Goal: Task Accomplishment & Management: Use online tool/utility

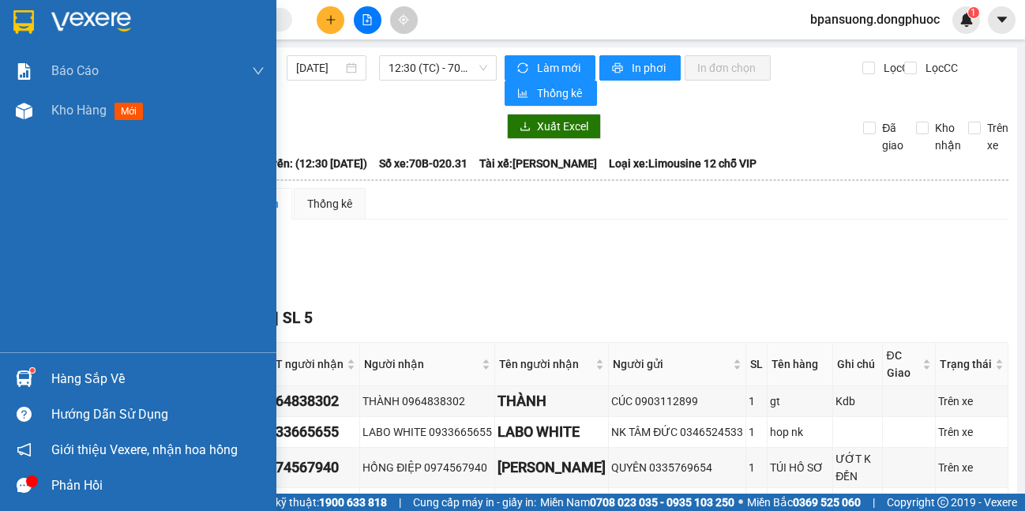
click at [10, 375] on div at bounding box center [24, 379] width 28 height 28
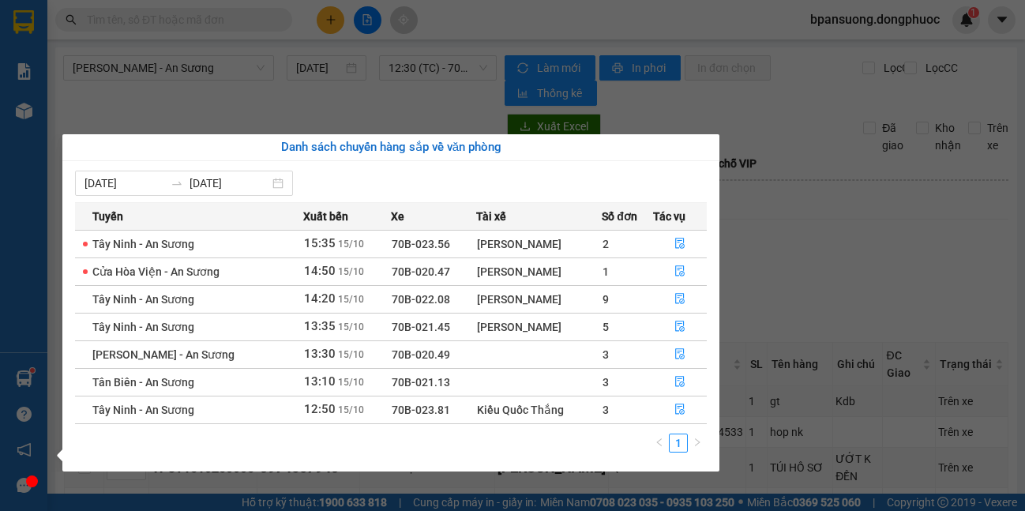
click at [422, 510] on section "Kết quả tìm kiếm ( 0 ) Bộ lọc No Data bpansuong.dongphuoc 1 Báo cáo Mẫu 1: Báo …" at bounding box center [512, 255] width 1025 height 511
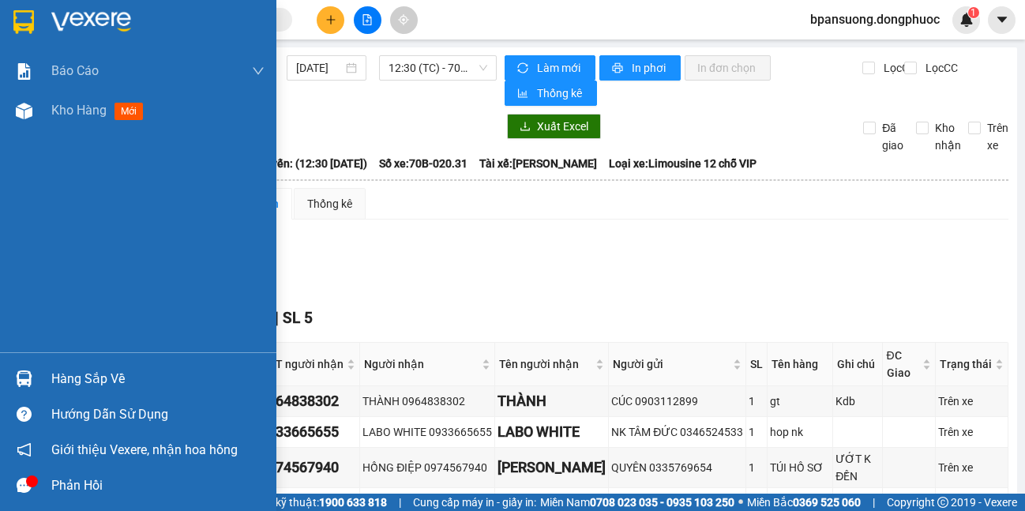
click at [46, 379] on div "Hàng sắp về" at bounding box center [138, 379] width 276 height 36
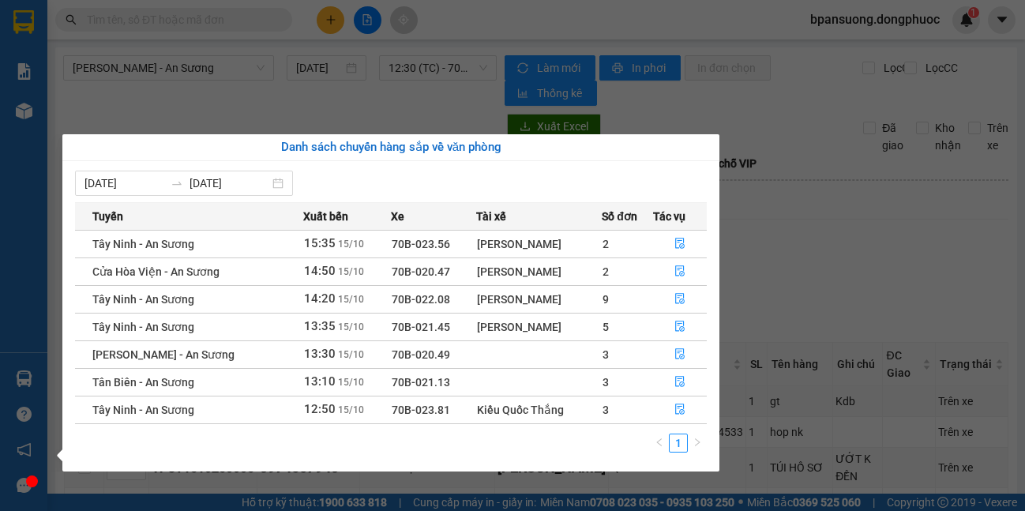
click at [762, 275] on section "Kết quả tìm kiếm ( 0 ) Bộ lọc No Data bpansuong.dongphuoc 1 Báo cáo Mẫu 1: Báo …" at bounding box center [512, 255] width 1025 height 511
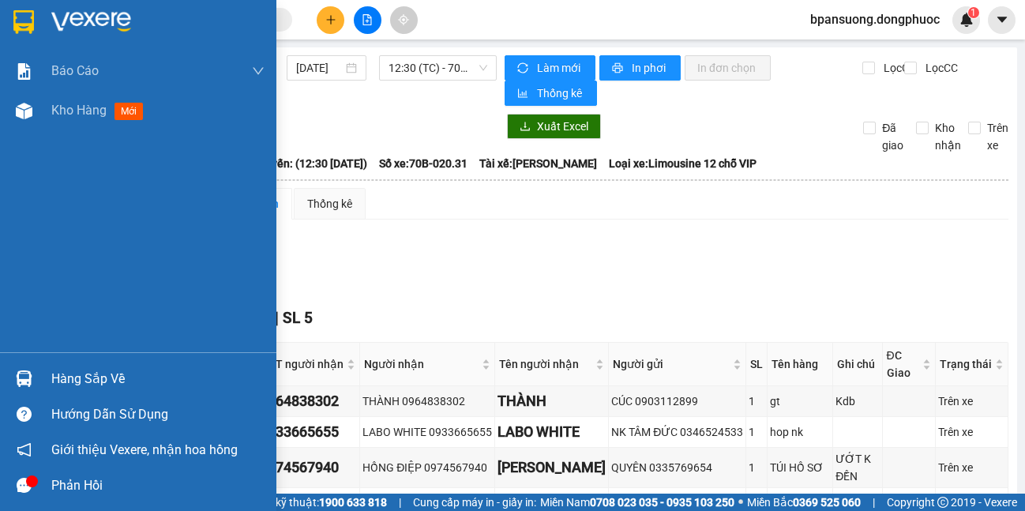
click at [33, 371] on div at bounding box center [24, 379] width 28 height 28
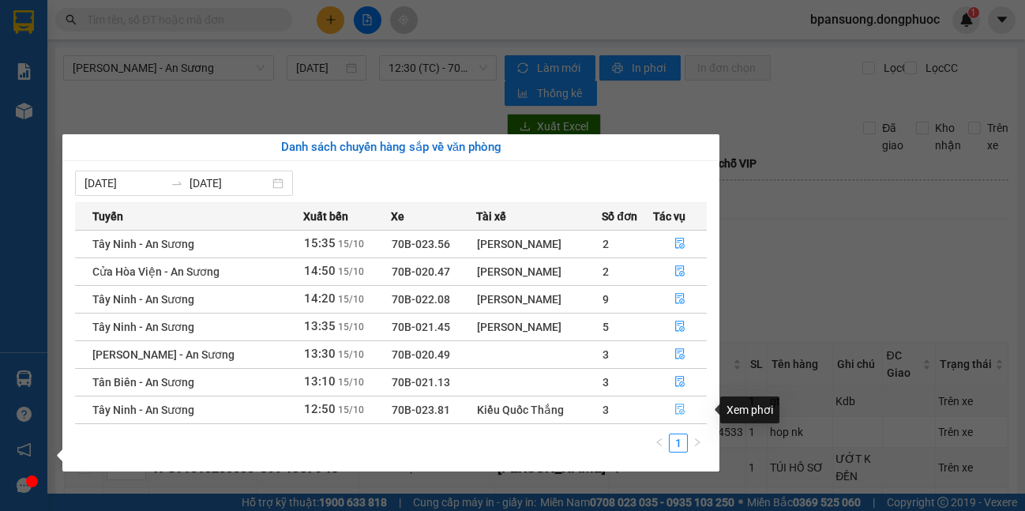
click at [678, 409] on icon "file-done" at bounding box center [679, 408] width 11 height 11
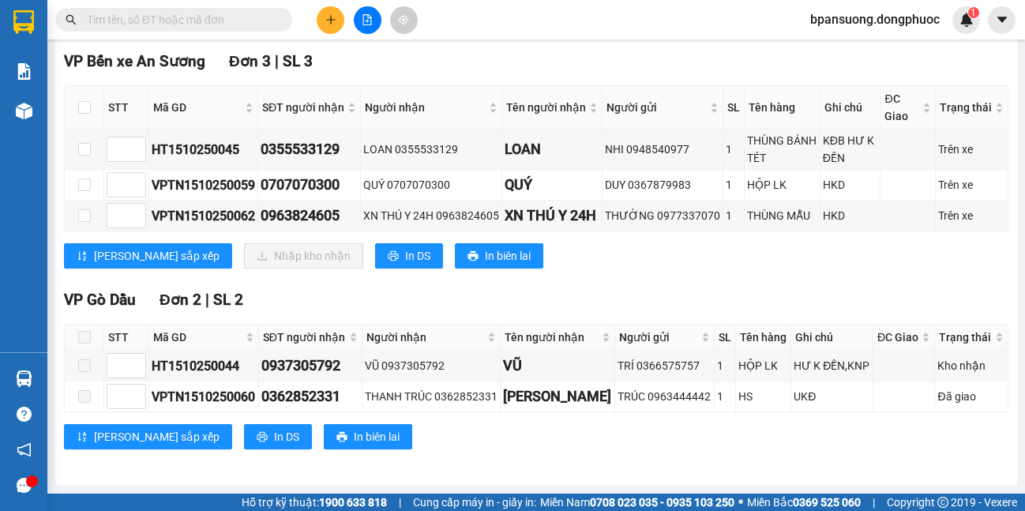
scroll to position [99, 0]
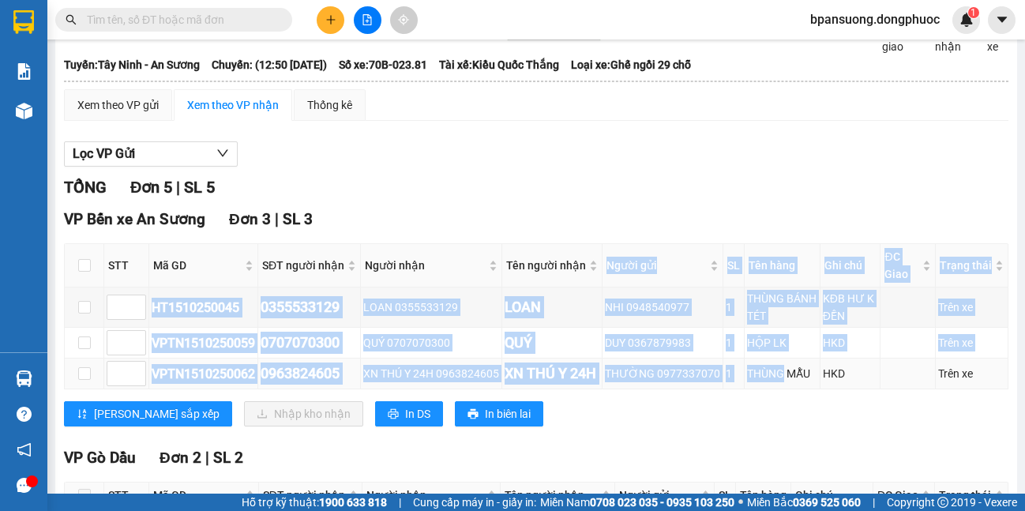
drag, startPoint x: 513, startPoint y: 287, endPoint x: 778, endPoint y: 385, distance: 282.0
click at [778, 385] on table "STT Mã GD SĐT người nhận Người nhận Tên người nhận Người gửi SL Tên hàng Ghi ch…" at bounding box center [537, 316] width 944 height 146
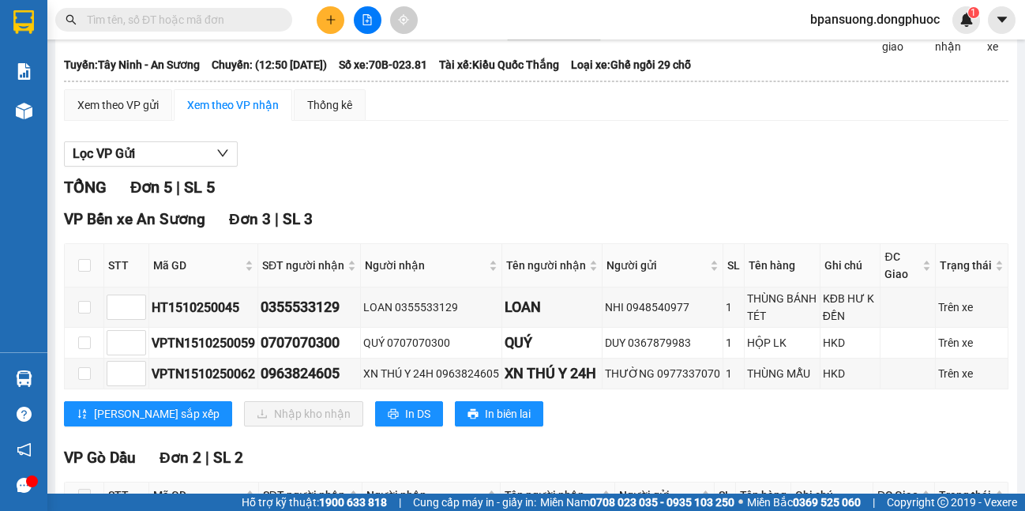
click at [740, 430] on div "VP Bến xe An Sương Đơn 3 | SL 3 STT Mã GD SĐT người nhận Người nhận Tên người n…" at bounding box center [536, 323] width 944 height 231
click at [360, 19] on button at bounding box center [368, 20] width 28 height 28
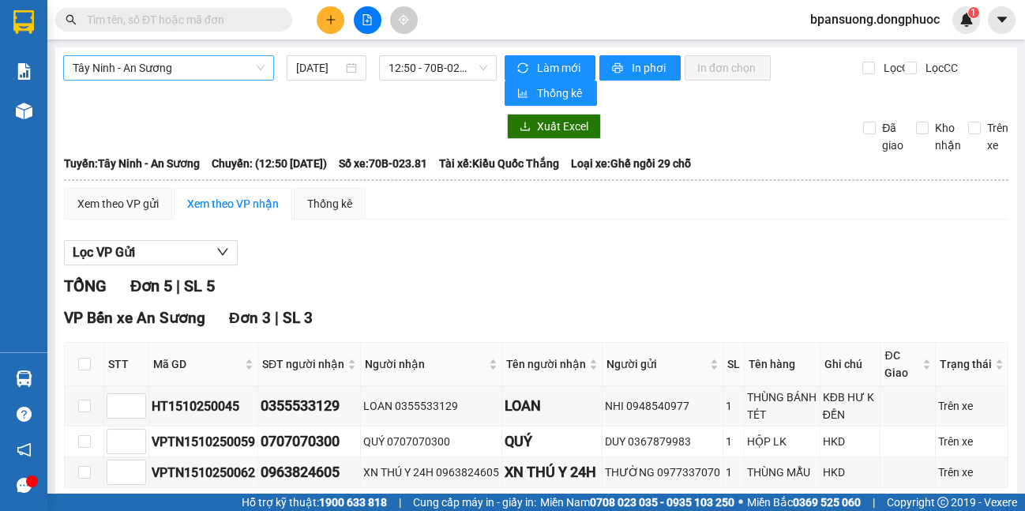
click at [200, 63] on span "Tây Ninh - An Sương" at bounding box center [169, 68] width 192 height 24
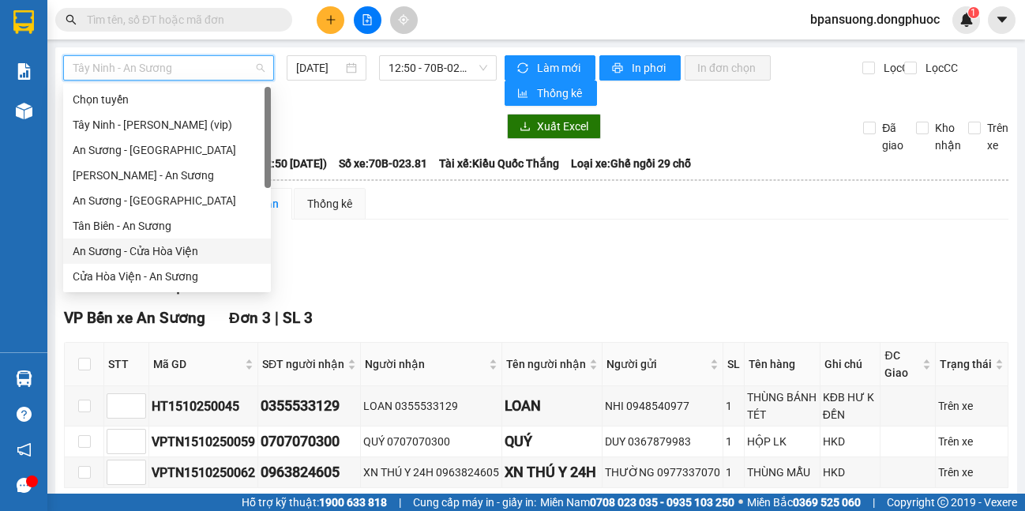
click at [163, 253] on div "An Sương - Cửa Hòa Viện" at bounding box center [167, 250] width 189 height 17
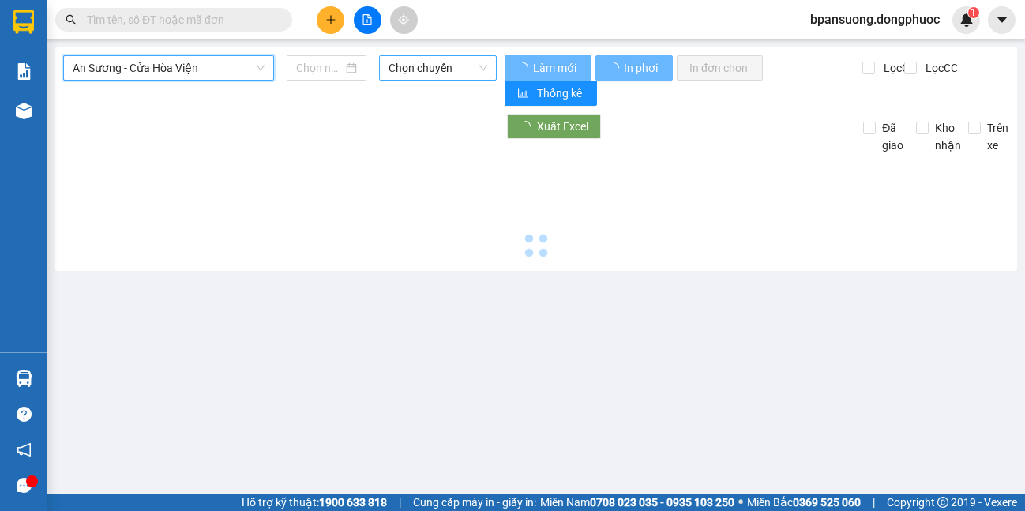
type input "[DATE]"
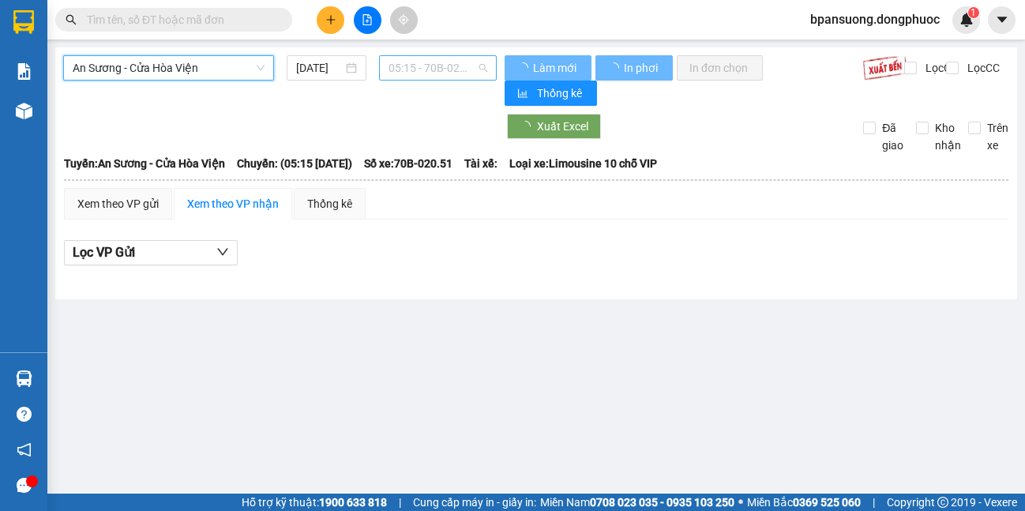
click at [411, 64] on span "05:15 - 70B-020.51" at bounding box center [437, 68] width 99 height 24
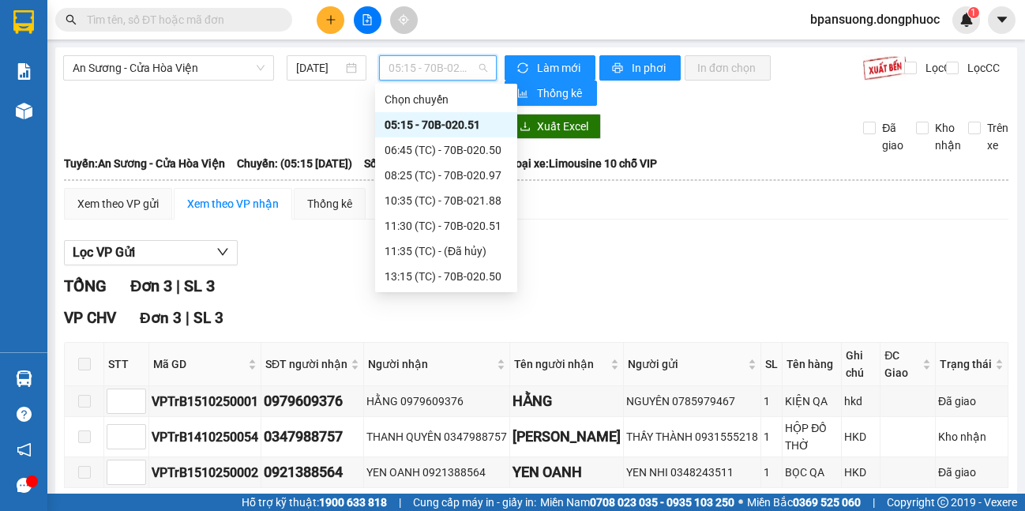
scroll to position [177, 0]
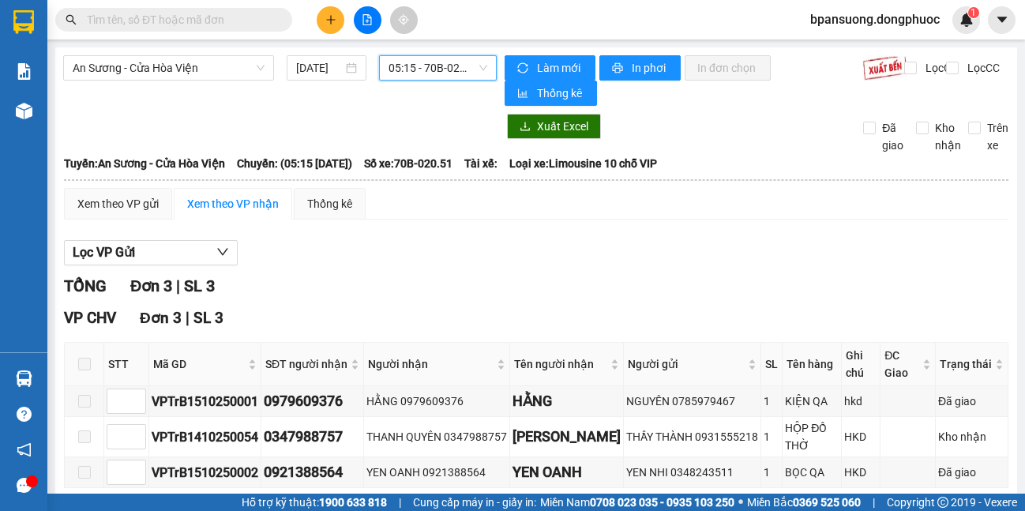
click at [401, 64] on span "05:15 - 70B-020.51" at bounding box center [437, 68] width 99 height 24
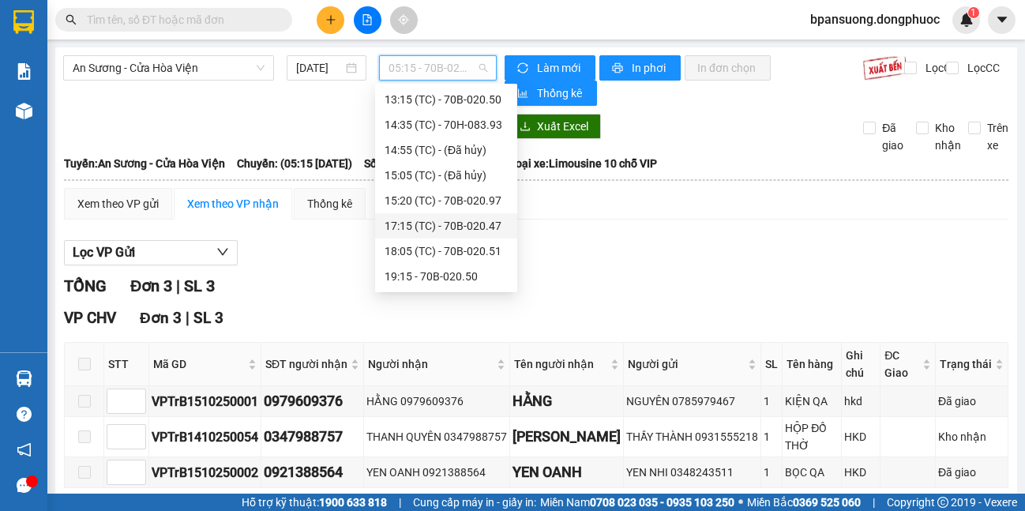
click at [343, 229] on div "Xem theo VP gửi Xem theo VP nhận Thống kê Lọc VP Gửi TỔNG Đơn 3 | SL 3 VP CHV …" at bounding box center [536, 366] width 944 height 357
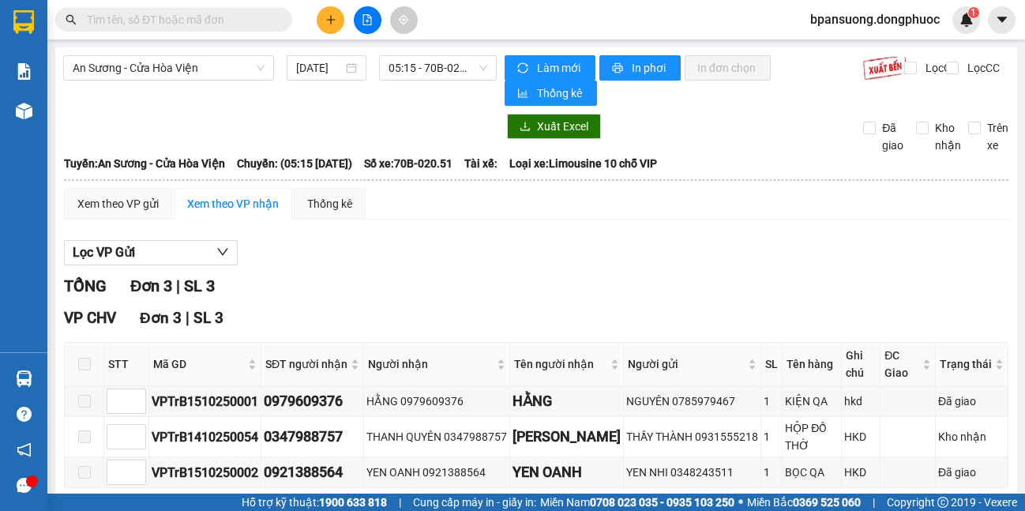
click at [171, 17] on input "text" at bounding box center [180, 19] width 186 height 17
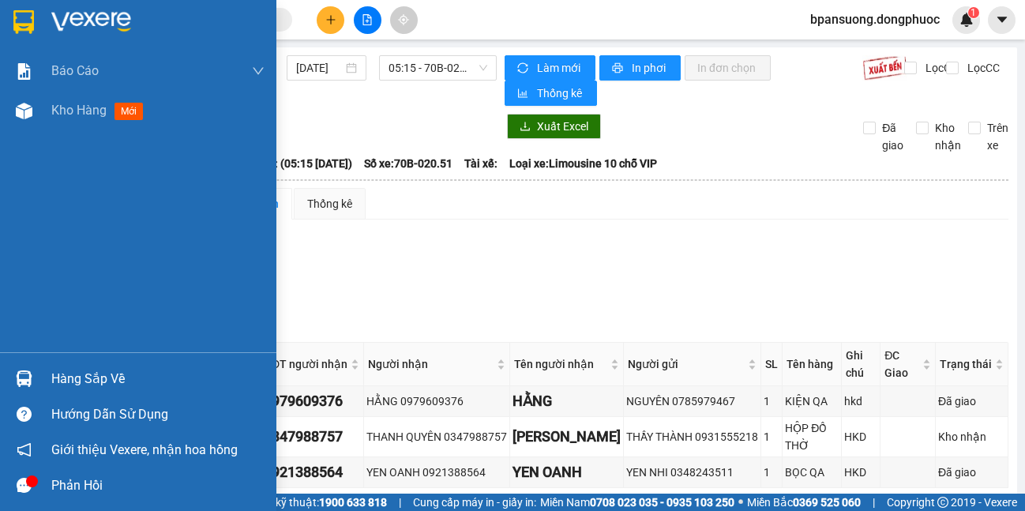
click at [34, 364] on div "Hàng sắp về" at bounding box center [138, 379] width 276 height 36
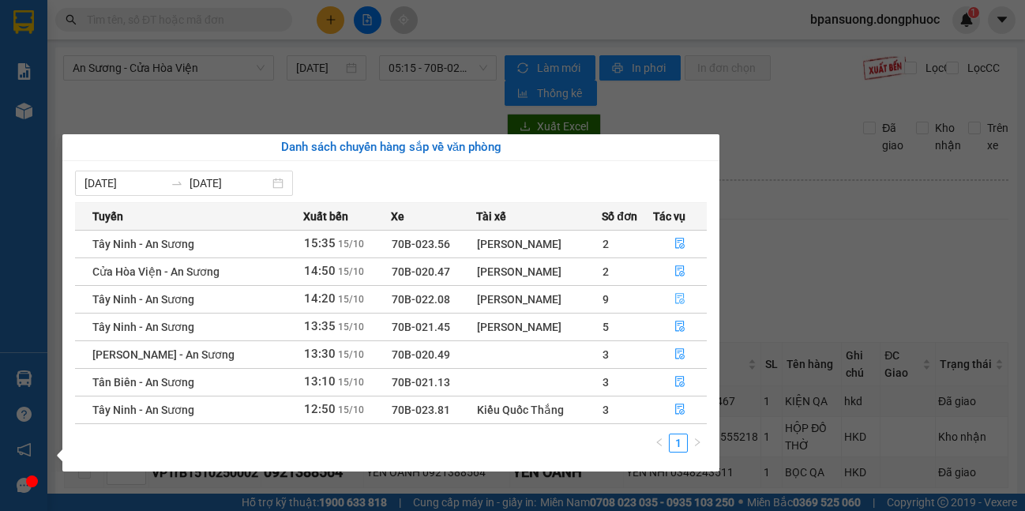
click at [665, 295] on button "button" at bounding box center [680, 299] width 52 height 25
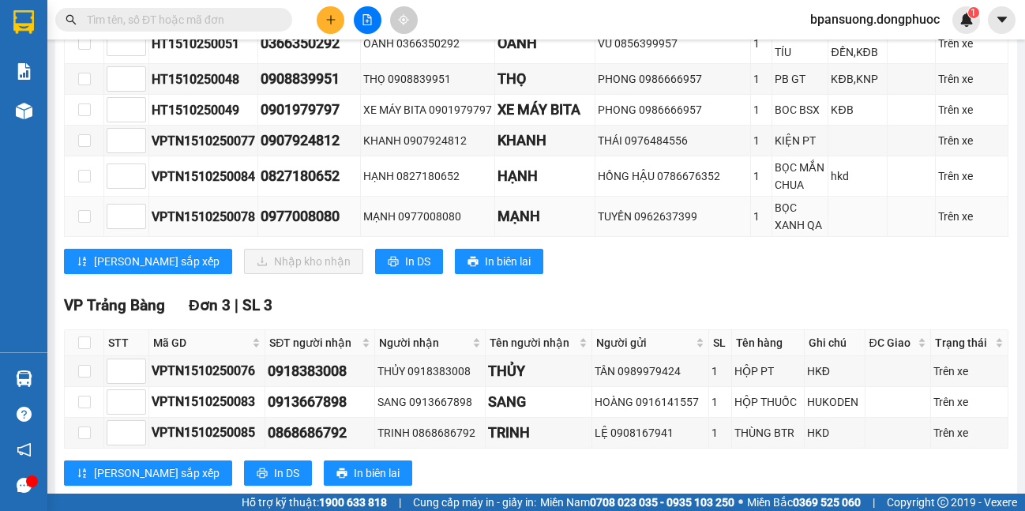
scroll to position [406, 0]
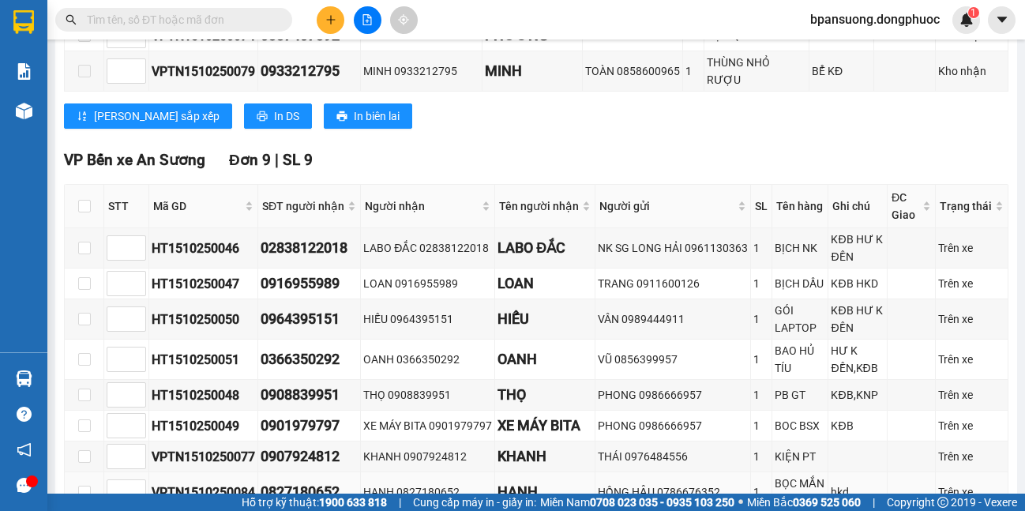
click at [290, 481] on div "0827180652" at bounding box center [309, 492] width 97 height 22
copy div "0827180652"
click at [236, 6] on div "Kết quả tìm kiếm ( 0 ) Bộ lọc No Data" at bounding box center [154, 20] width 308 height 28
click at [234, 10] on span at bounding box center [173, 20] width 237 height 24
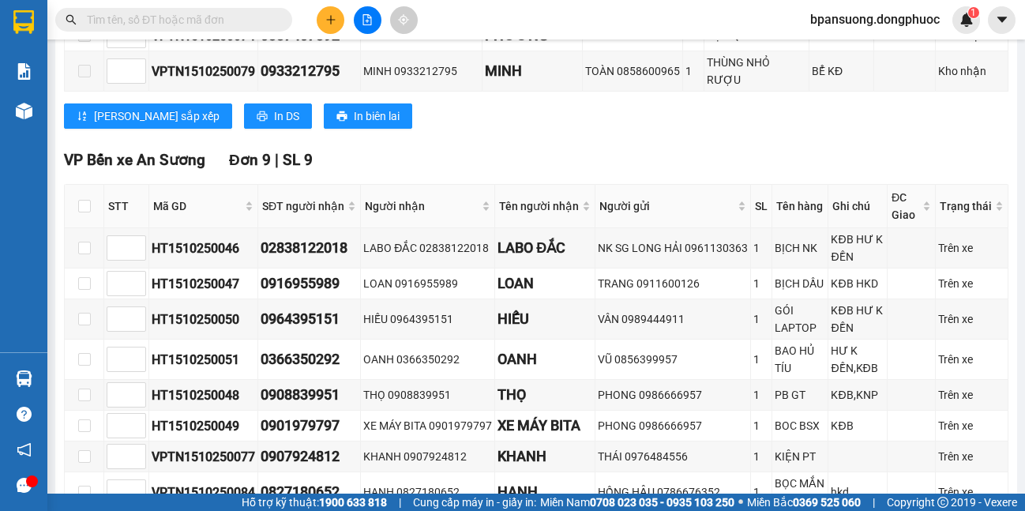
click at [234, 15] on input "text" at bounding box center [180, 19] width 186 height 17
paste input "0827180652"
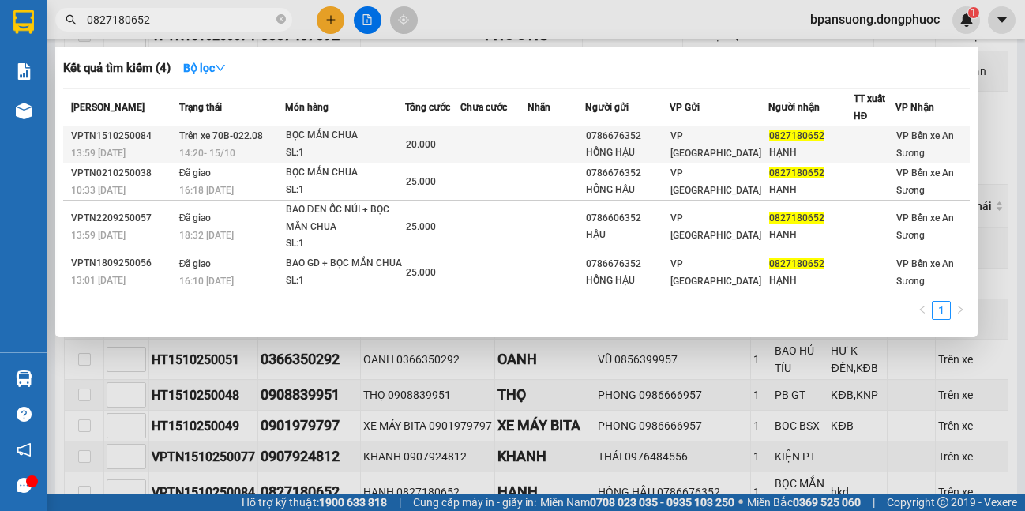
type input "0827180652"
click at [256, 139] on span "Trên xe 70B-022.08" at bounding box center [221, 135] width 84 height 11
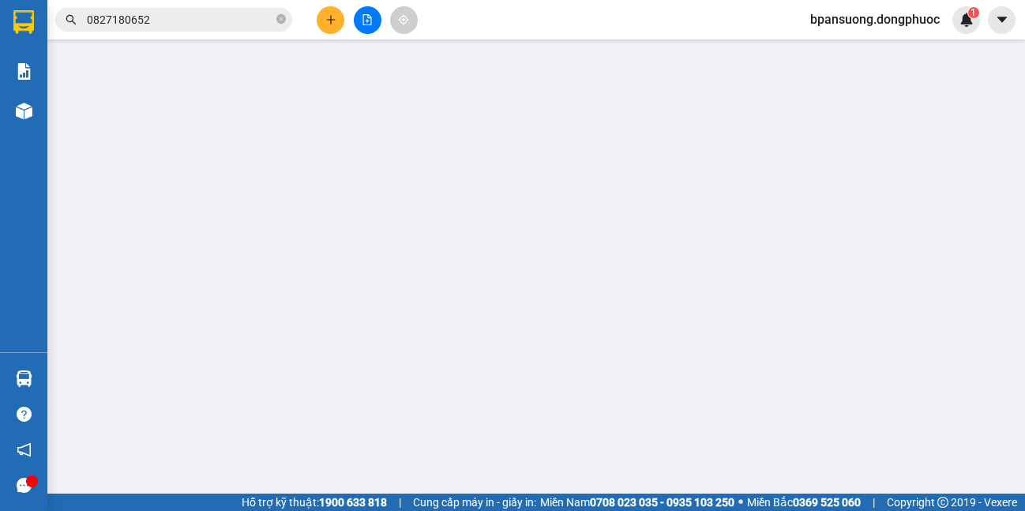
type input "0786676352"
type input "HỒNG HẬU"
type input "0827180652"
type input "HẠNH"
type input "20.000"
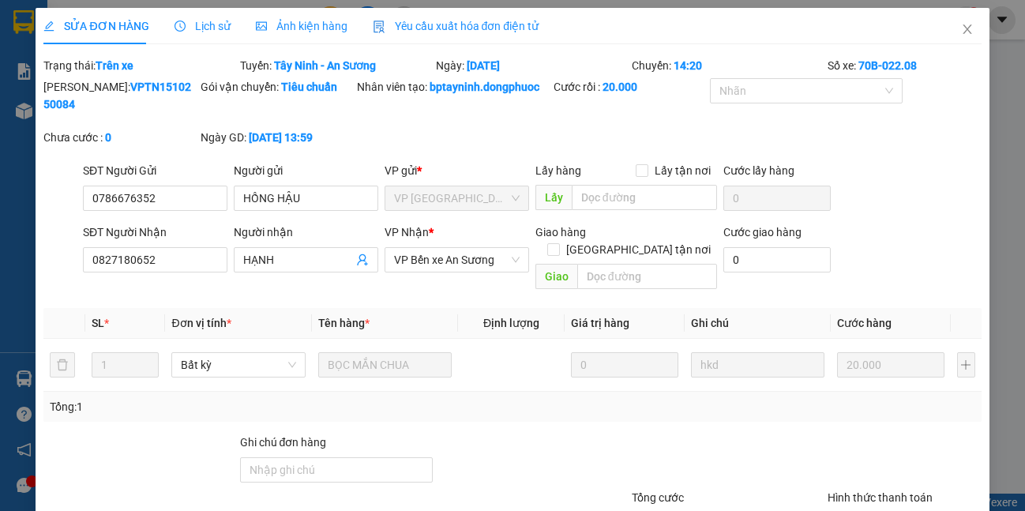
click at [195, 24] on span "Lịch sử" at bounding box center [202, 26] width 56 height 13
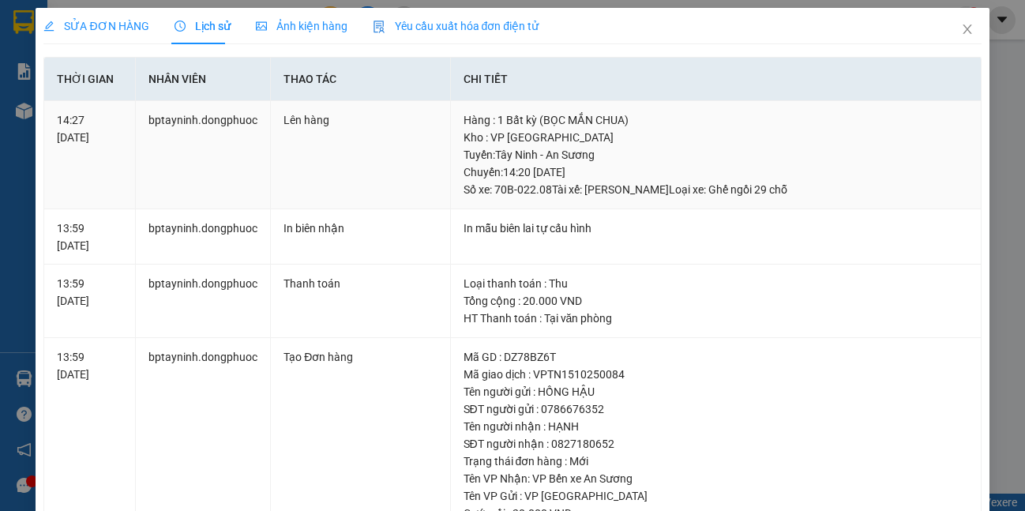
scroll to position [158, 0]
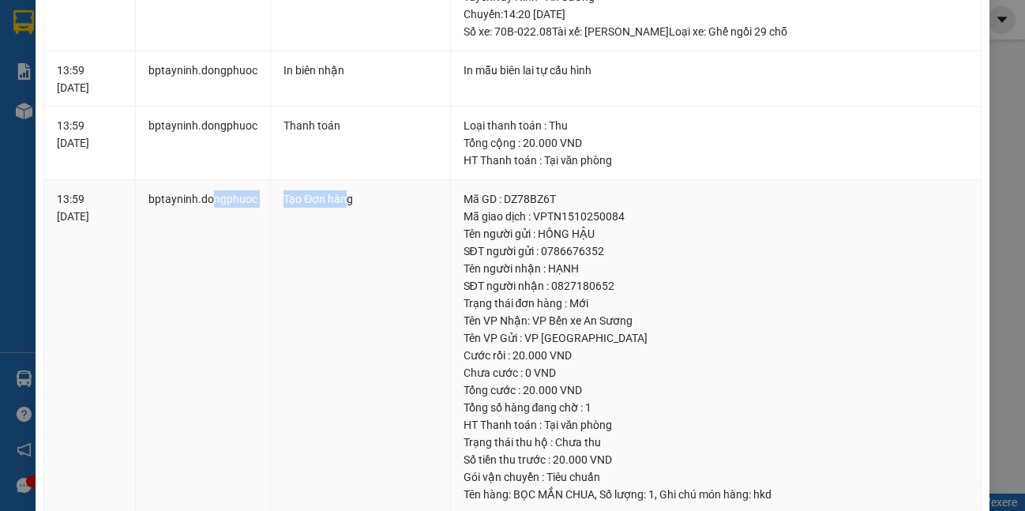
drag, startPoint x: 215, startPoint y: 195, endPoint x: 381, endPoint y: 212, distance: 166.7
click at [347, 197] on tr "13:59 [DATE] bptayninh.dongphuoc Tạo Đơn hàng Mã GD : DZ78BZ6T Mã giao dịch : V…" at bounding box center [512, 347] width 936 height 334
click at [403, 215] on td "Tạo Đơn hàng" at bounding box center [360, 347] width 179 height 334
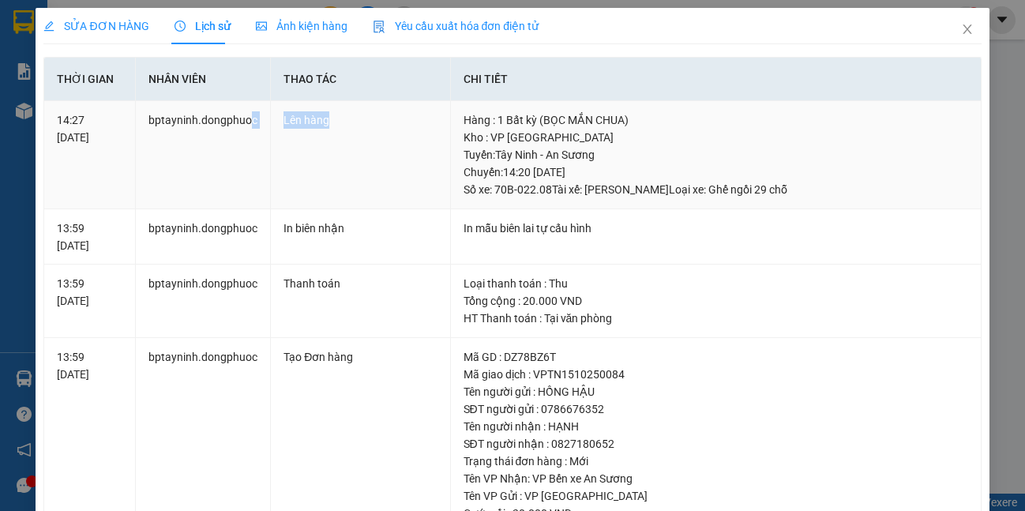
drag, startPoint x: 265, startPoint y: 129, endPoint x: 398, endPoint y: 118, distance: 133.9
click at [398, 118] on tr "14:27 [DATE] bptayninh.[PERSON_NAME] hàng Hàng : 1 Bất kỳ (BỌC MẮN CHUA) Kho : …" at bounding box center [512, 155] width 936 height 108
click at [391, 132] on td "Lên hàng" at bounding box center [360, 155] width 179 height 108
drag, startPoint x: 280, startPoint y: 149, endPoint x: 343, endPoint y: 144, distance: 64.2
click at [343, 144] on td "Lên hàng" at bounding box center [360, 155] width 179 height 108
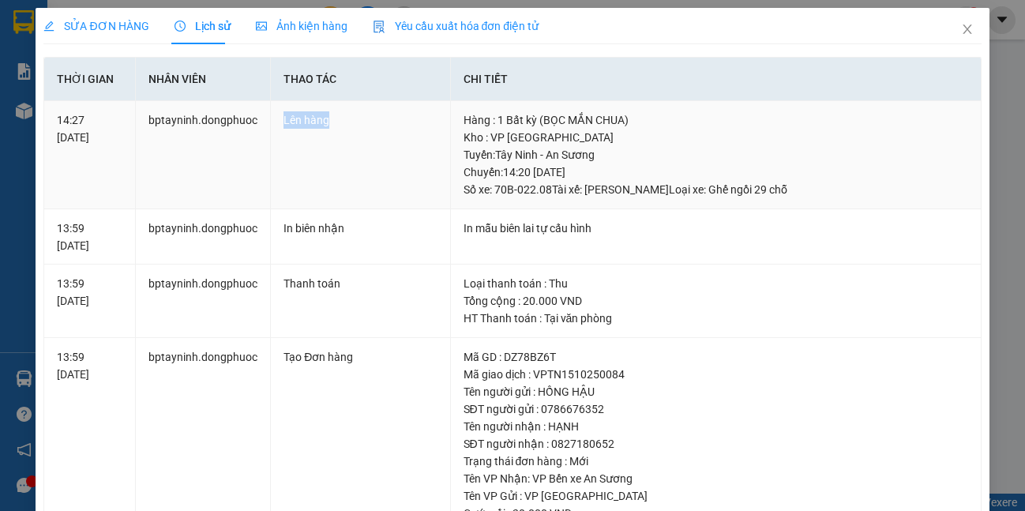
click at [381, 144] on td "Lên hàng" at bounding box center [360, 155] width 179 height 108
drag, startPoint x: 280, startPoint y: 121, endPoint x: 314, endPoint y: 114, distance: 35.3
click at [314, 114] on td "Lên hàng" at bounding box center [360, 155] width 179 height 108
click at [328, 162] on td "Lên hàng" at bounding box center [360, 155] width 179 height 108
drag, startPoint x: 279, startPoint y: 129, endPoint x: 333, endPoint y: 124, distance: 54.7
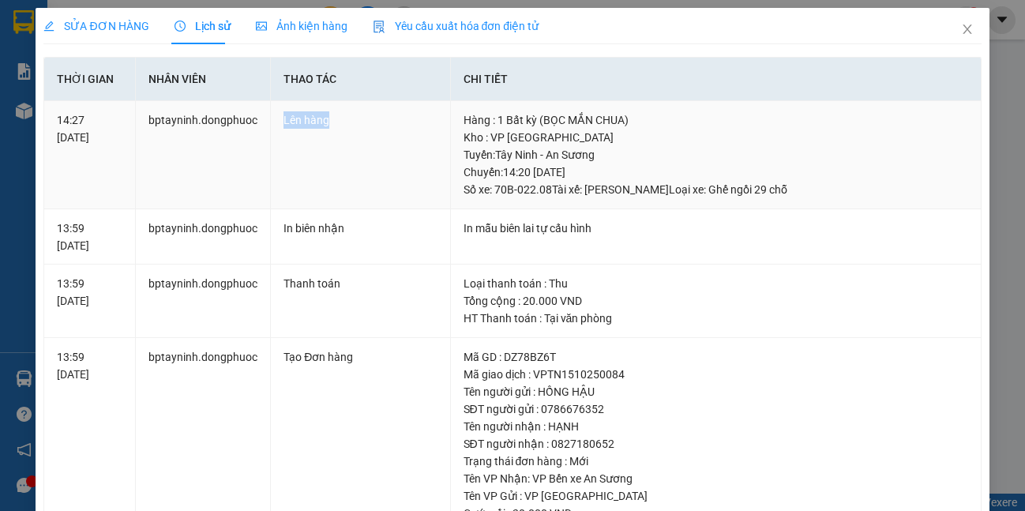
click at [333, 124] on td "Lên hàng" at bounding box center [360, 155] width 179 height 108
click at [333, 124] on div "Lên hàng" at bounding box center [359, 119] width 153 height 17
click at [22, 399] on div "SỬA ĐƠN HÀNG Lịch sử Ảnh kiện hàng Yêu cầu xuất hóa đơn điện tử Total Paid Fee …" at bounding box center [512, 255] width 1025 height 511
click at [24, 379] on div "SỬA ĐƠN HÀNG Lịch sử Ảnh kiện hàng Yêu cầu xuất hóa đơn điện tử Total Paid Fee …" at bounding box center [512, 255] width 1025 height 511
drag, startPoint x: 948, startPoint y: 297, endPoint x: 948, endPoint y: 282, distance: 15.0
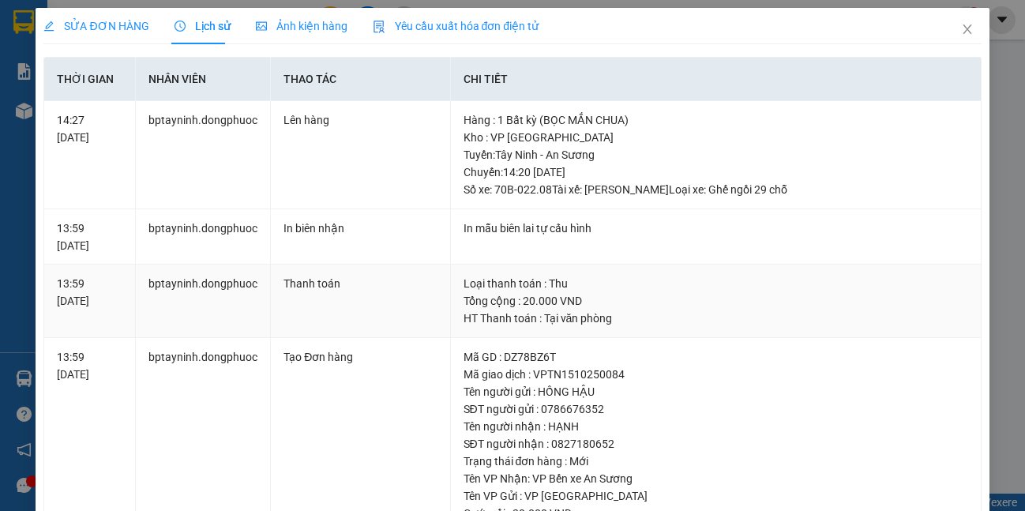
click at [948, 282] on td "Loại thanh toán : Thu Tổng cộng : 20.000 VND HT Thanh toán : Tại văn phòng" at bounding box center [716, 301] width 531 height 73
click at [961, 29] on icon "close" at bounding box center [967, 29] width 13 height 13
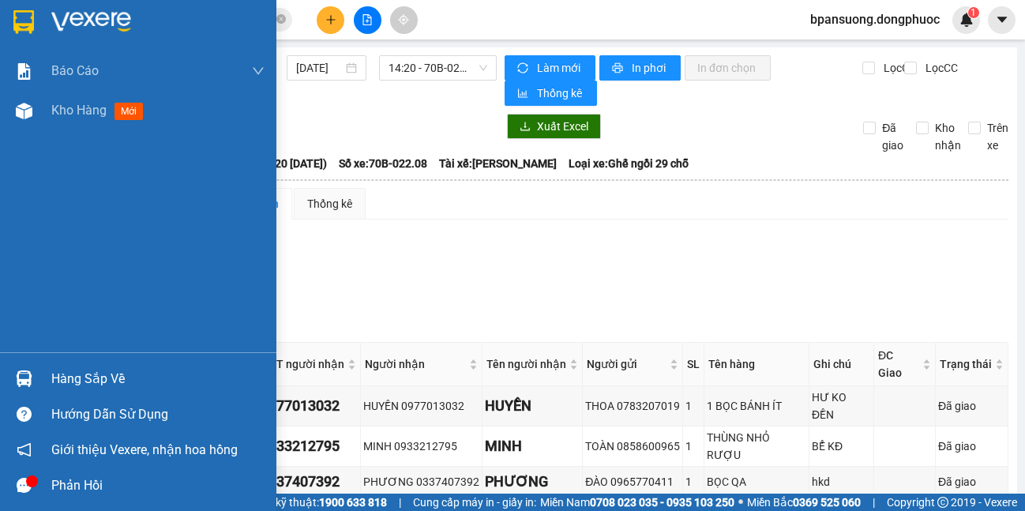
click at [39, 385] on div "Hàng sắp về" at bounding box center [138, 379] width 276 height 36
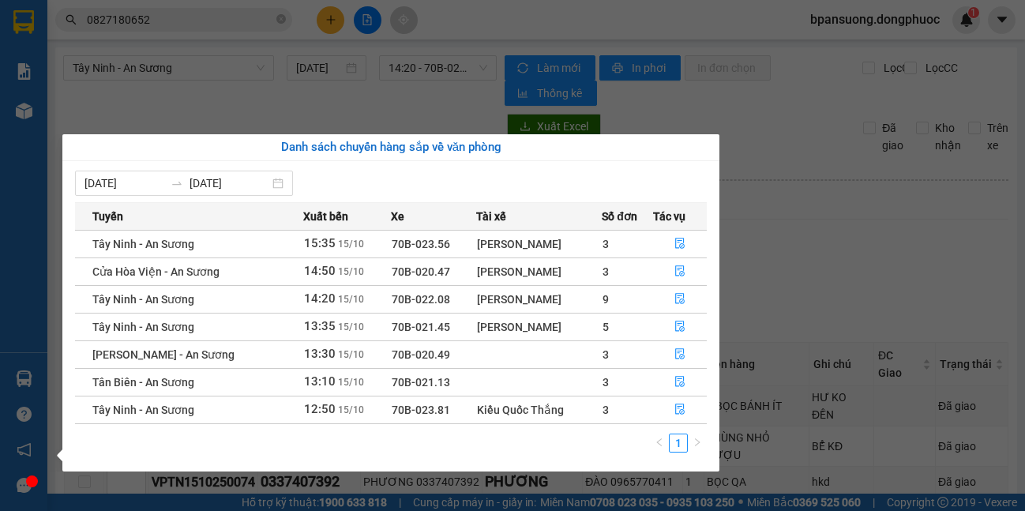
click at [118, 118] on section "Kết quả tìm kiếm ( 4 ) Bộ lọc Mã ĐH Trạng thái Món hàng Tổng cước Chưa cước Nhã…" at bounding box center [512, 255] width 1025 height 511
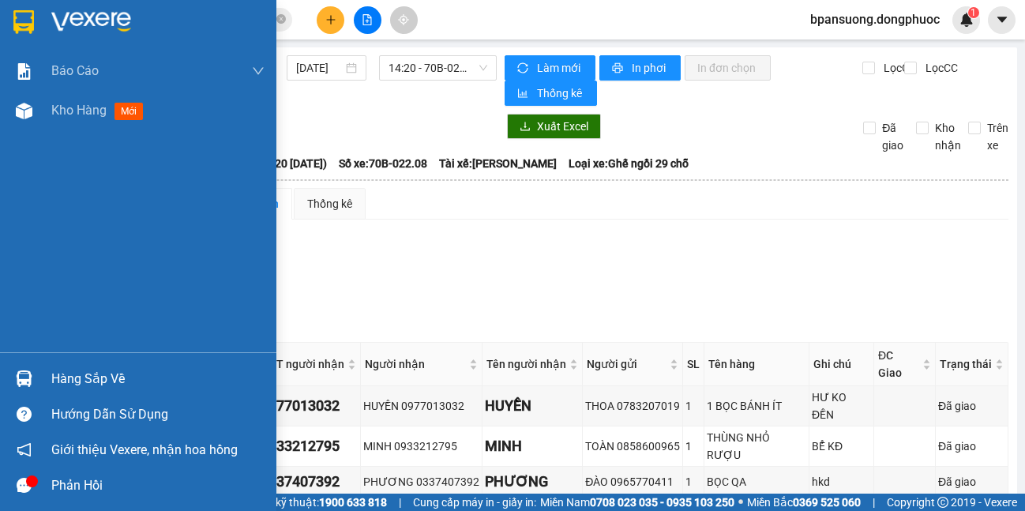
click at [22, 392] on div at bounding box center [24, 379] width 28 height 28
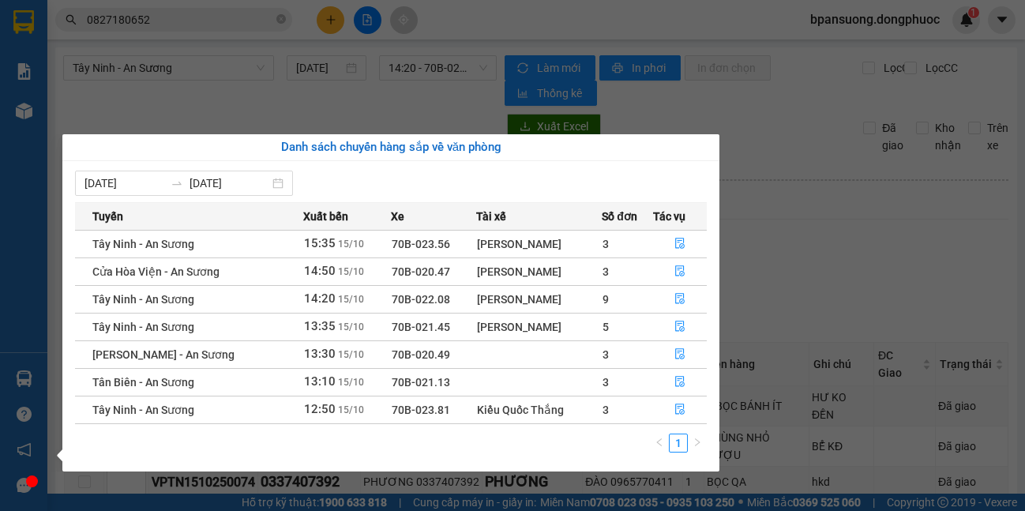
click at [149, 94] on section "Kết quả tìm kiếm ( 4 ) Bộ lọc Mã ĐH Trạng thái Món hàng Tổng cước Chưa cước Nhã…" at bounding box center [512, 255] width 1025 height 511
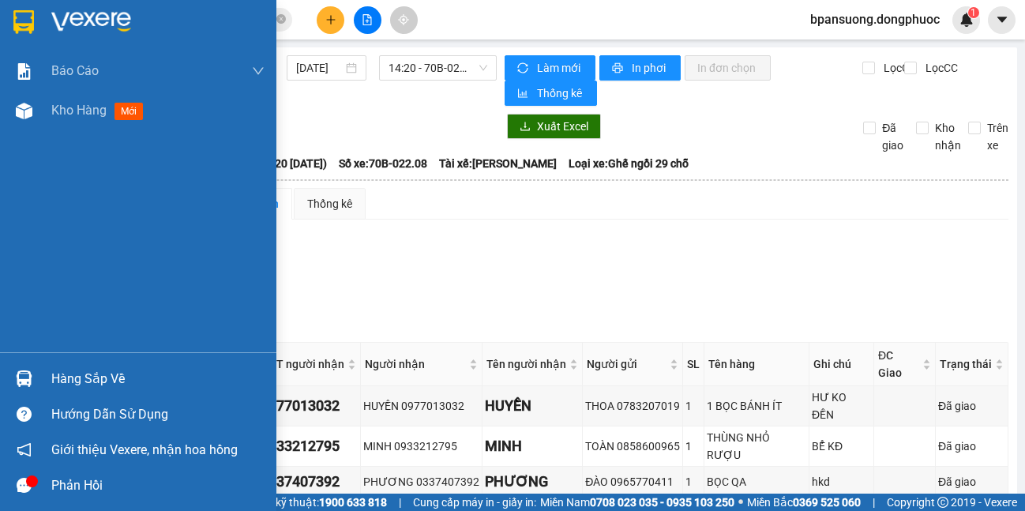
click at [28, 376] on img at bounding box center [24, 378] width 17 height 17
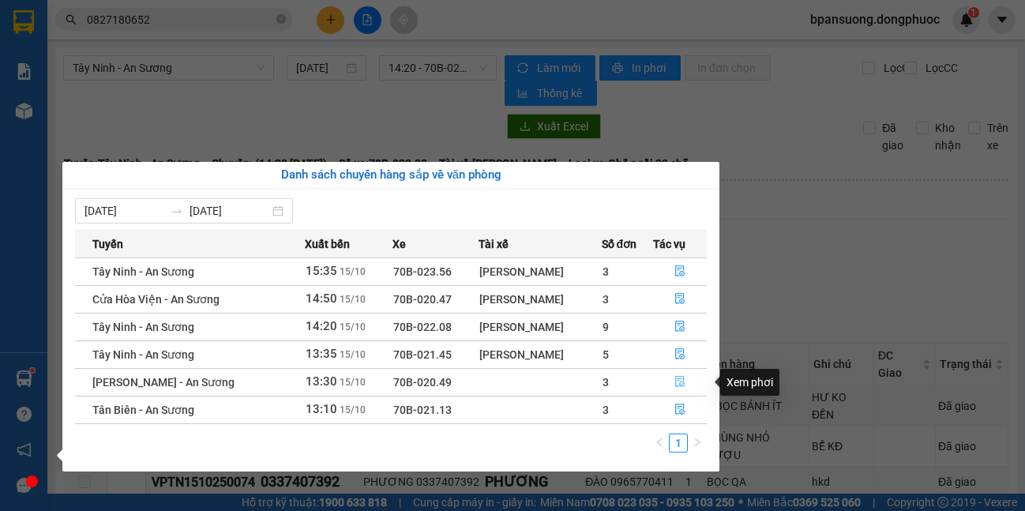
drag, startPoint x: 683, startPoint y: 378, endPoint x: 531, endPoint y: 364, distance: 152.3
click at [684, 379] on icon "file-done" at bounding box center [679, 381] width 11 height 11
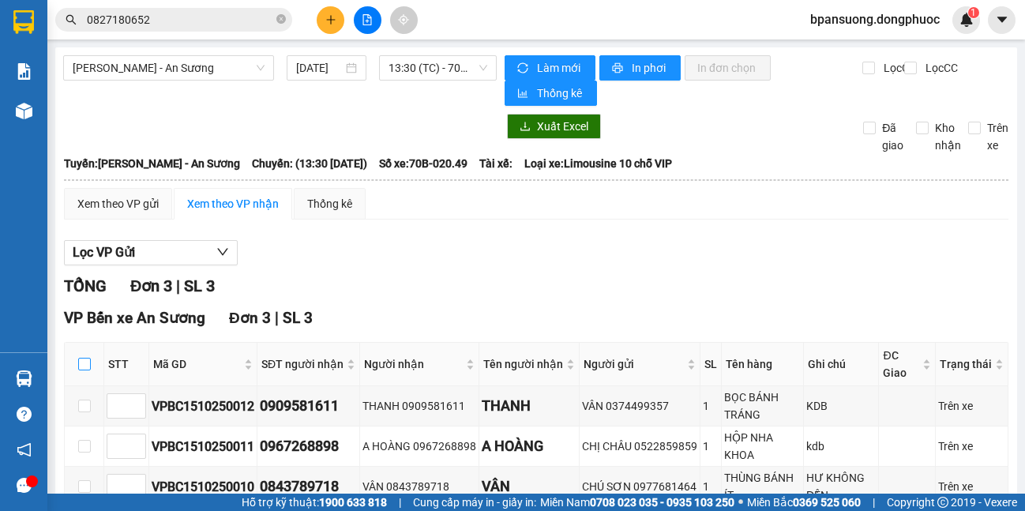
drag, startPoint x: 81, startPoint y: 362, endPoint x: 114, endPoint y: 373, distance: 35.7
click at [81, 363] on input "checkbox" at bounding box center [84, 364] width 13 height 13
checkbox input "true"
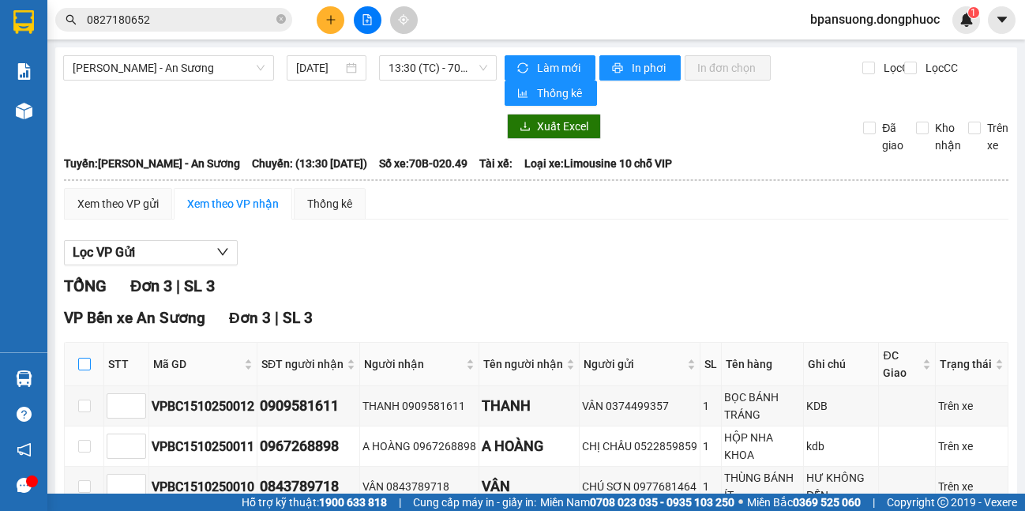
checkbox input "true"
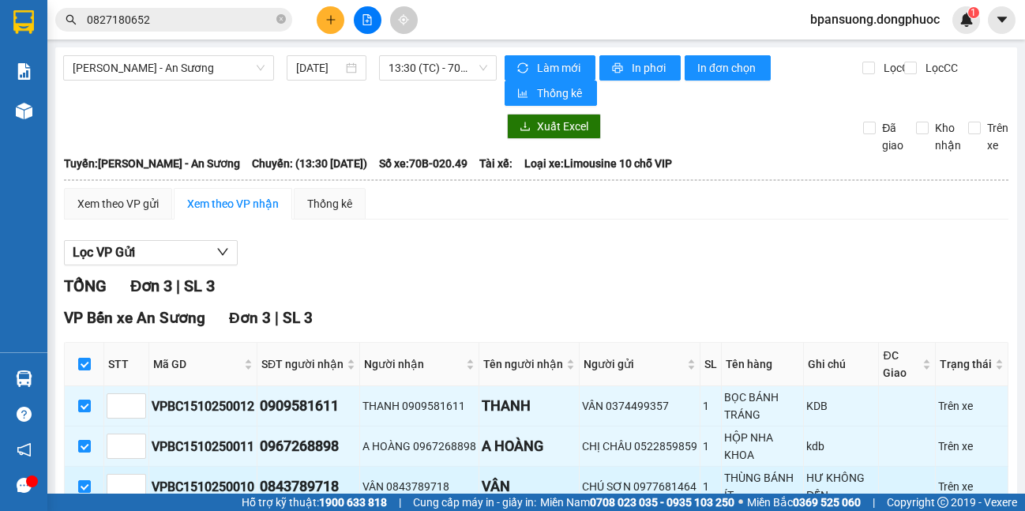
scroll to position [95, 0]
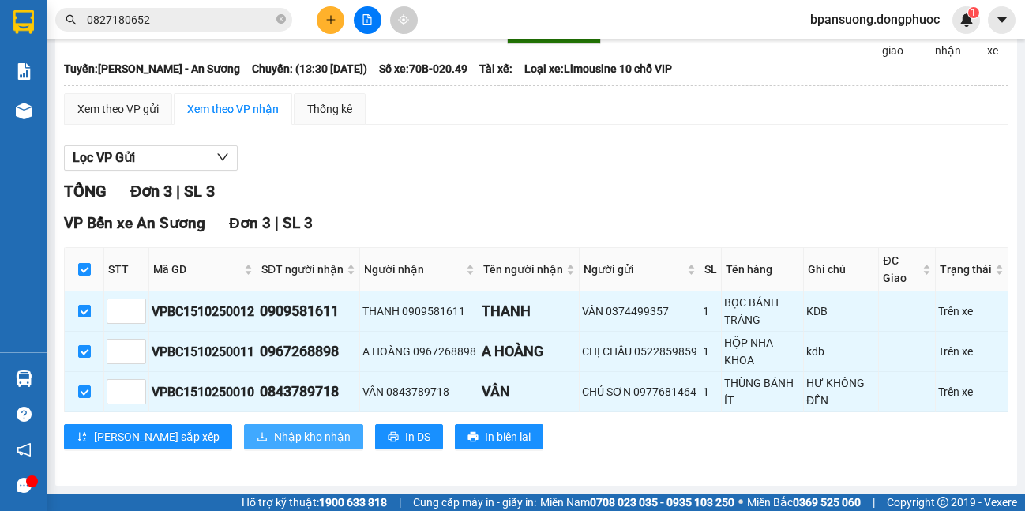
click at [274, 443] on span "Nhập kho nhận" at bounding box center [312, 436] width 77 height 17
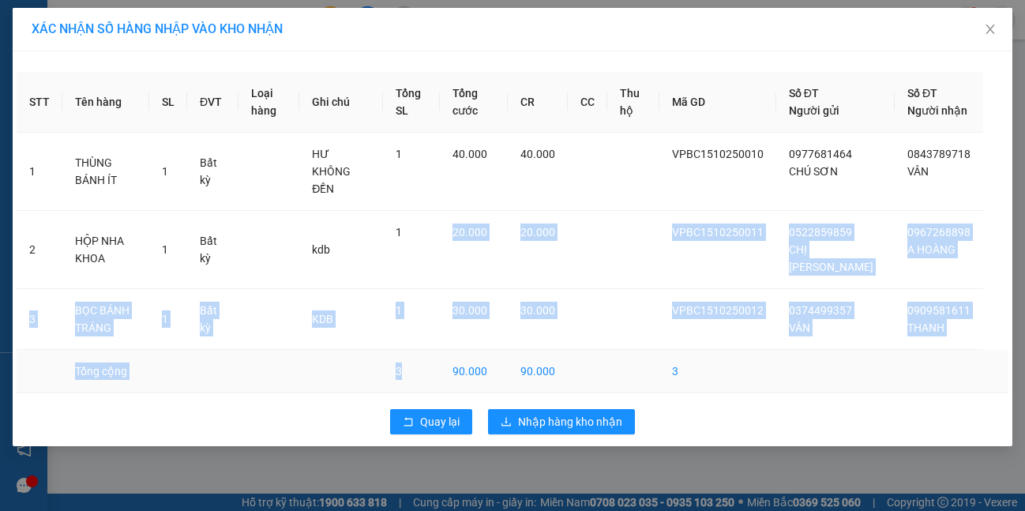
drag, startPoint x: 467, startPoint y: 253, endPoint x: 470, endPoint y: 361, distance: 108.2
click at [470, 360] on tbody "1 THÙNG BÁNH ÍT 1 Bất kỳ HƯ KHÔNG ĐỀN 1 40.000 40.000 VPBC1510250010 0977681464…" at bounding box center [513, 263] width 992 height 261
click at [435, 409] on button "Quay lại" at bounding box center [431, 421] width 82 height 25
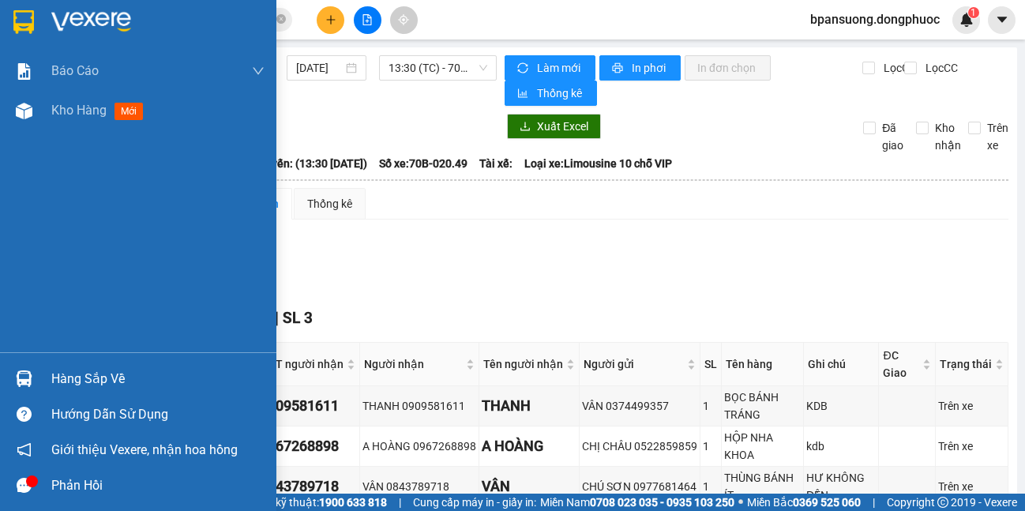
click at [33, 374] on div at bounding box center [24, 379] width 28 height 28
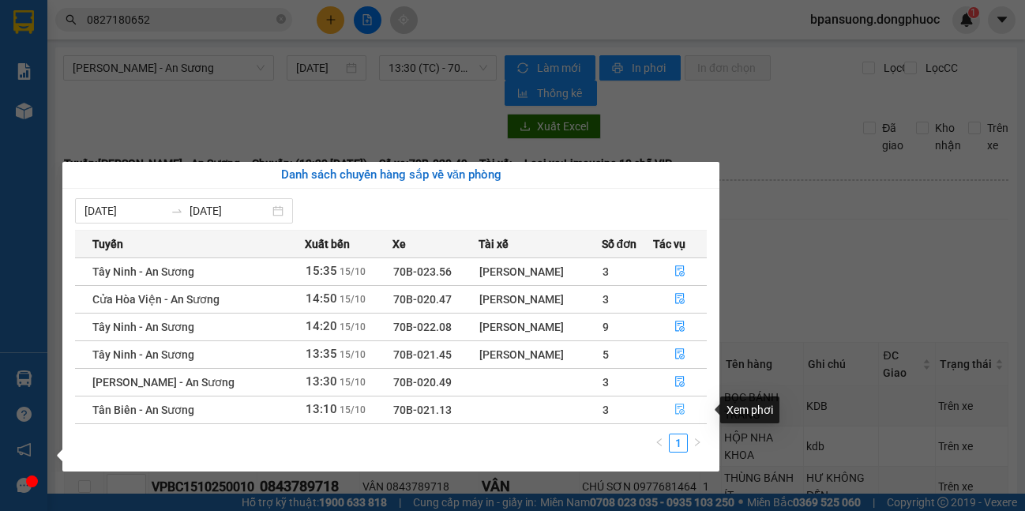
click at [676, 409] on icon "file-done" at bounding box center [679, 408] width 11 height 11
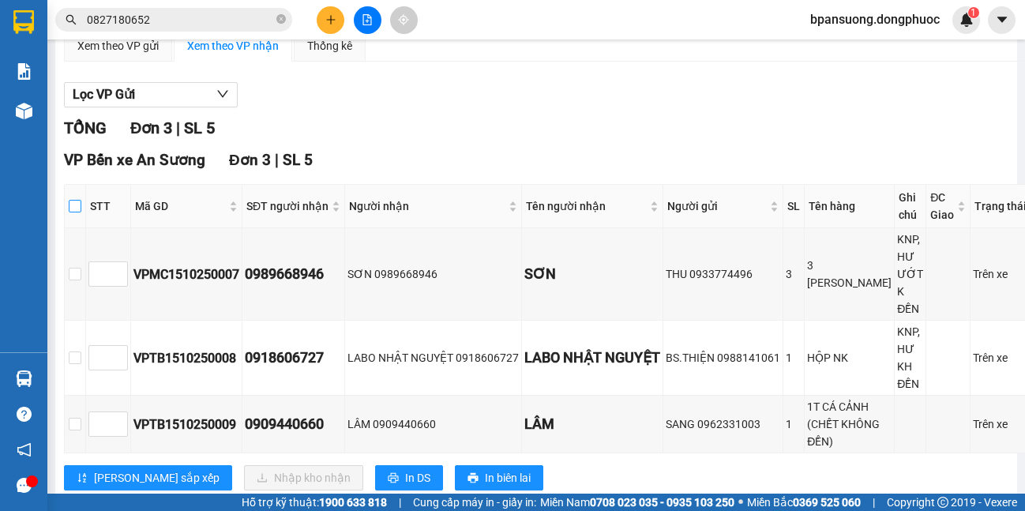
click at [80, 215] on label at bounding box center [75, 205] width 13 height 17
click at [80, 212] on input "checkbox" at bounding box center [75, 206] width 13 height 13
checkbox input "true"
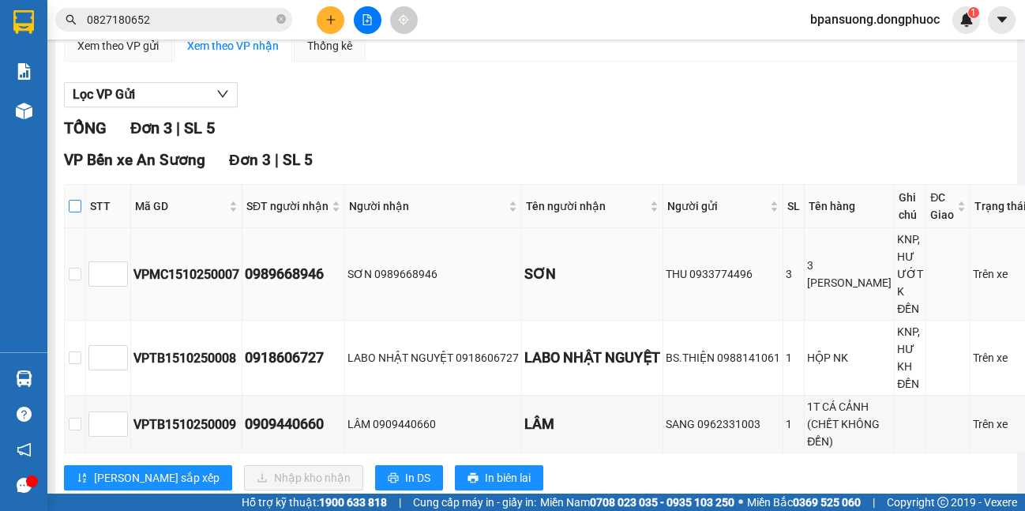
checkbox input "true"
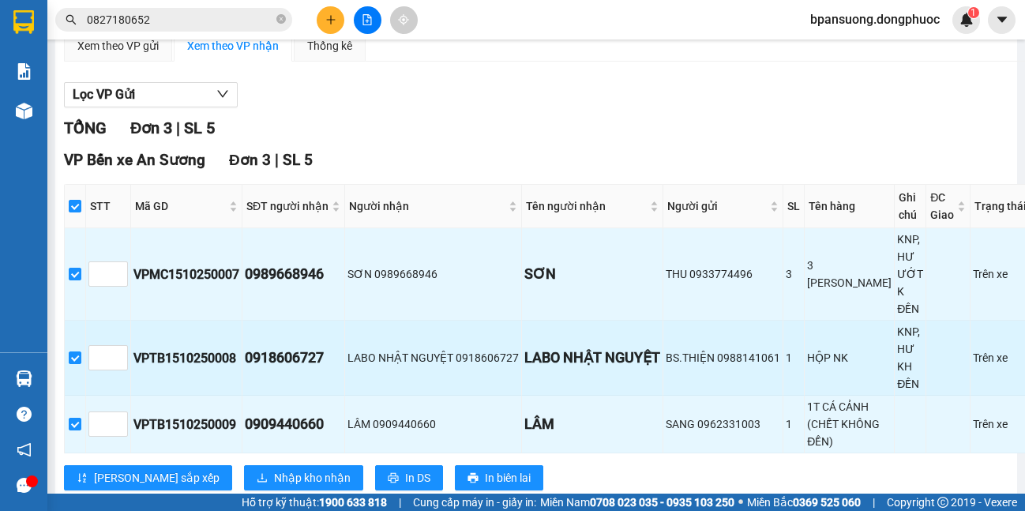
scroll to position [234, 0]
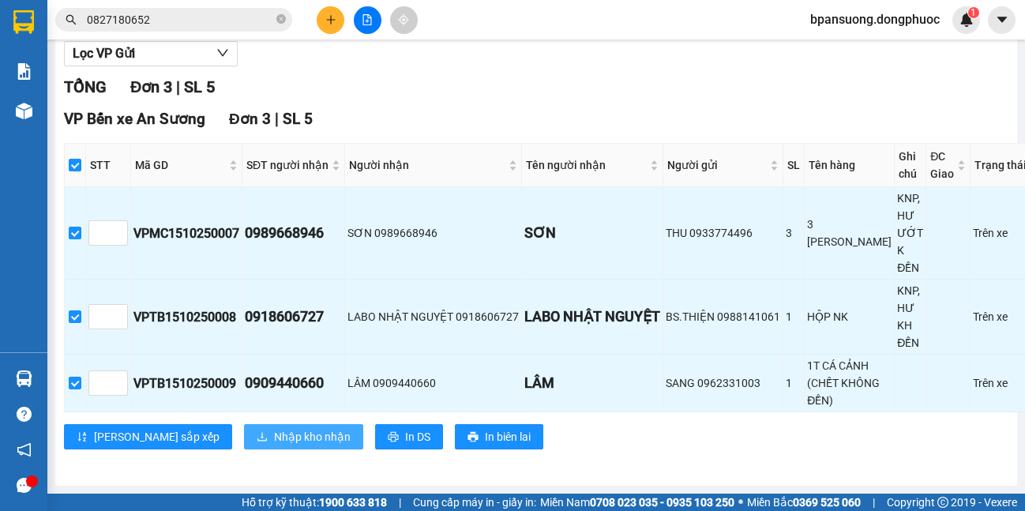
click at [274, 441] on span "Nhập kho nhận" at bounding box center [312, 436] width 77 height 17
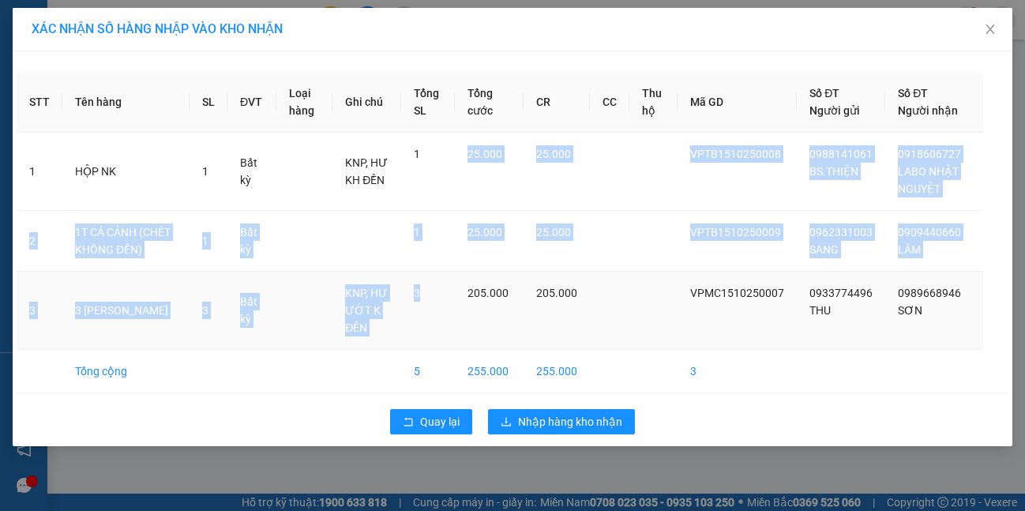
drag, startPoint x: 459, startPoint y: 168, endPoint x: 472, endPoint y: 343, distance: 175.0
click at [472, 343] on tbody "1 HỘP NK 1 Bất kỳ KNP, HƯ KH ĐỀN 1 25.000 25.000 VPTB1510250008 0988141061 BS.T…" at bounding box center [513, 263] width 992 height 261
click at [445, 430] on span "Quay lại" at bounding box center [439, 421] width 39 height 17
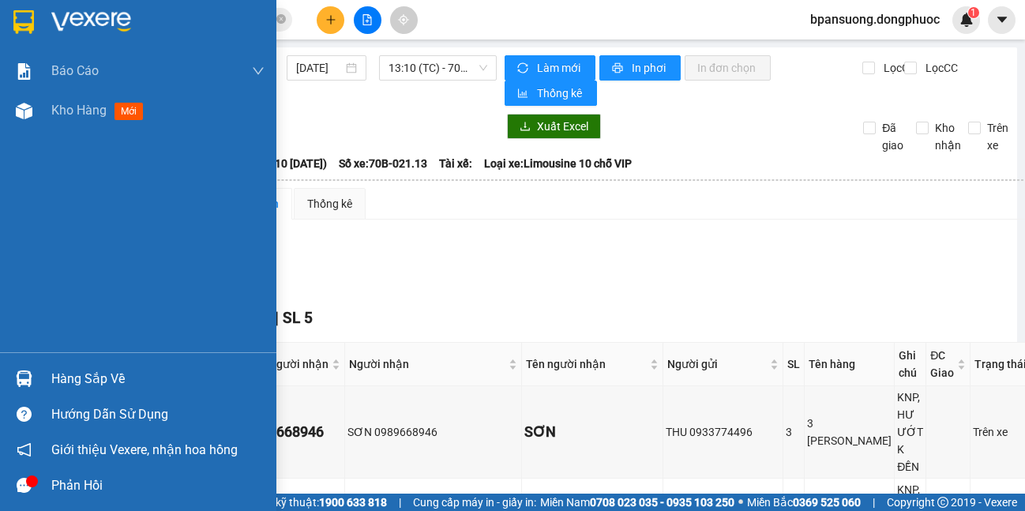
click at [19, 389] on div at bounding box center [24, 379] width 28 height 28
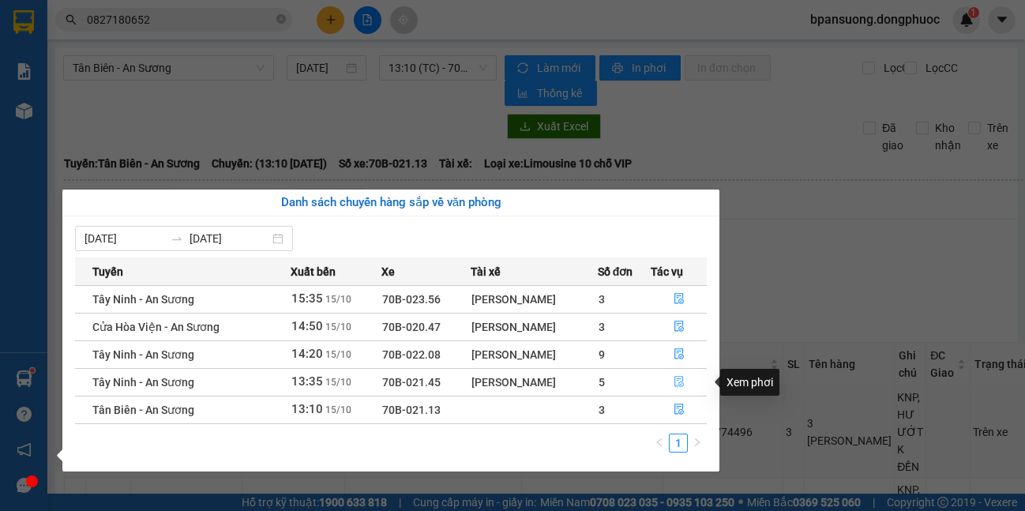
click at [678, 380] on icon "file-done" at bounding box center [678, 381] width 11 height 11
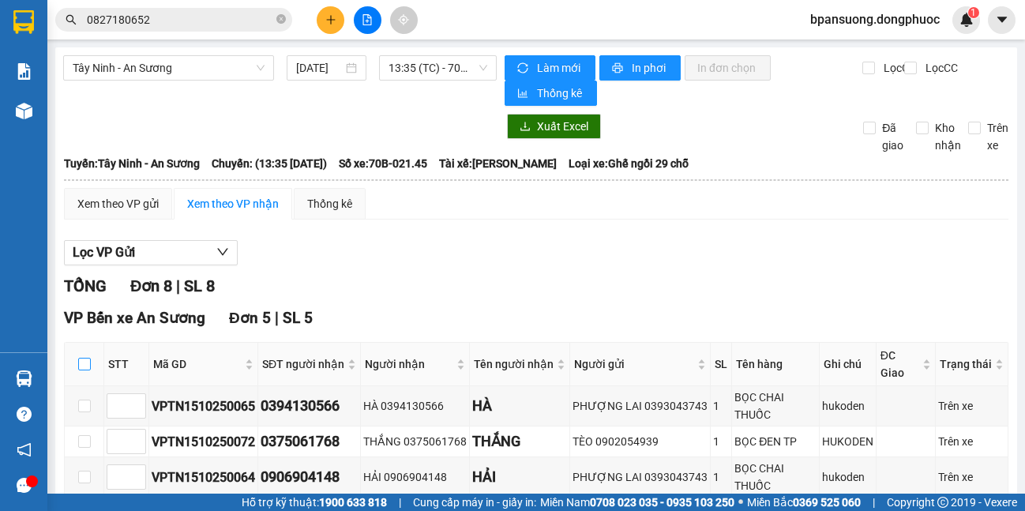
click at [86, 366] on input "checkbox" at bounding box center [84, 364] width 13 height 13
checkbox input "true"
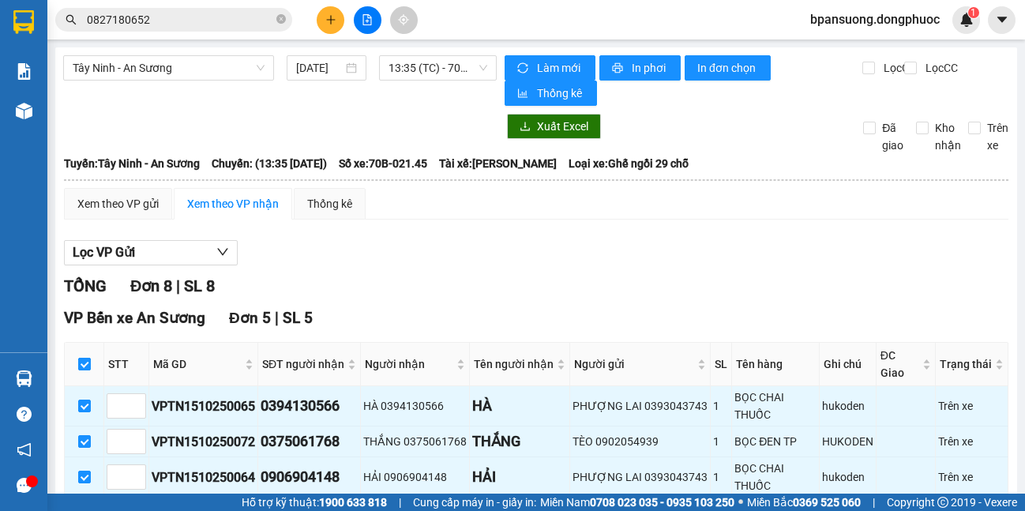
checkbox input "true"
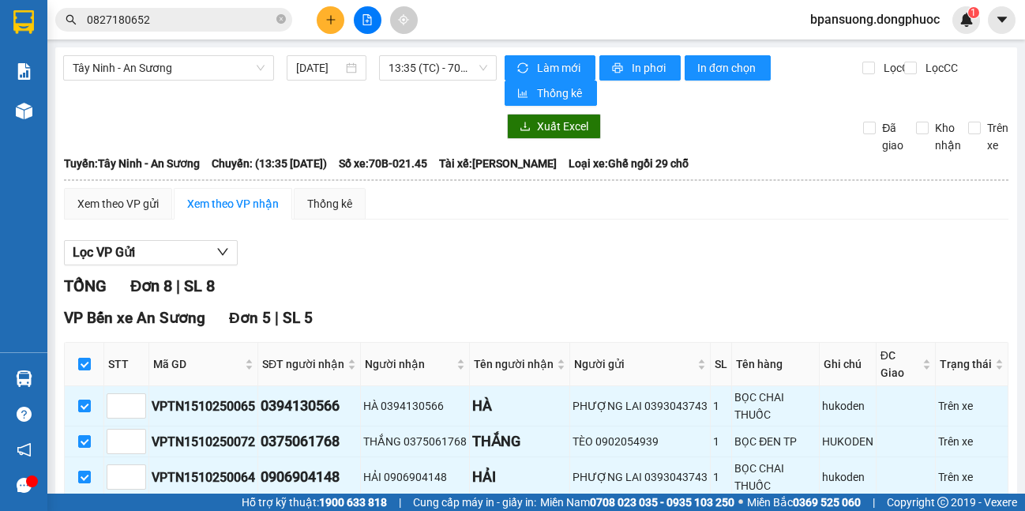
scroll to position [358, 0]
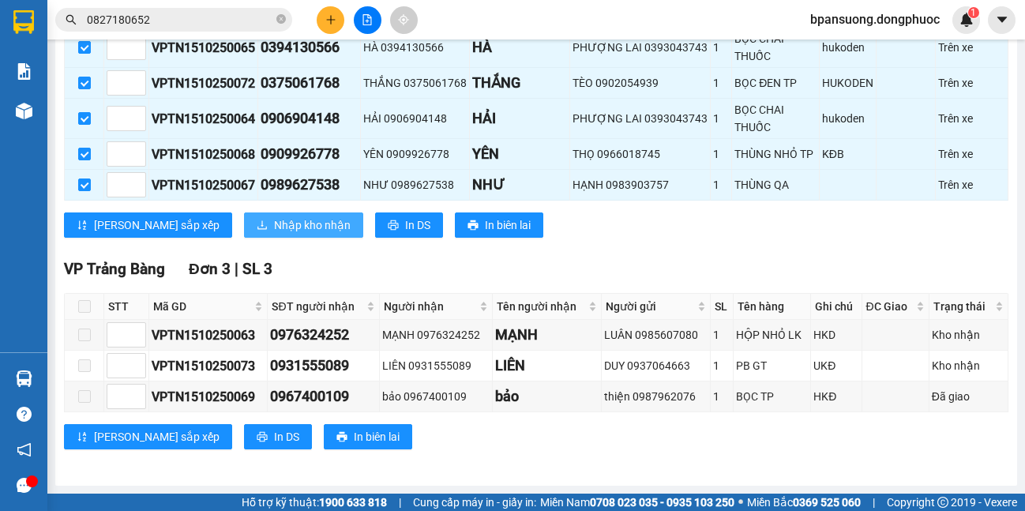
click at [274, 219] on span "Nhập kho nhận" at bounding box center [312, 224] width 77 height 17
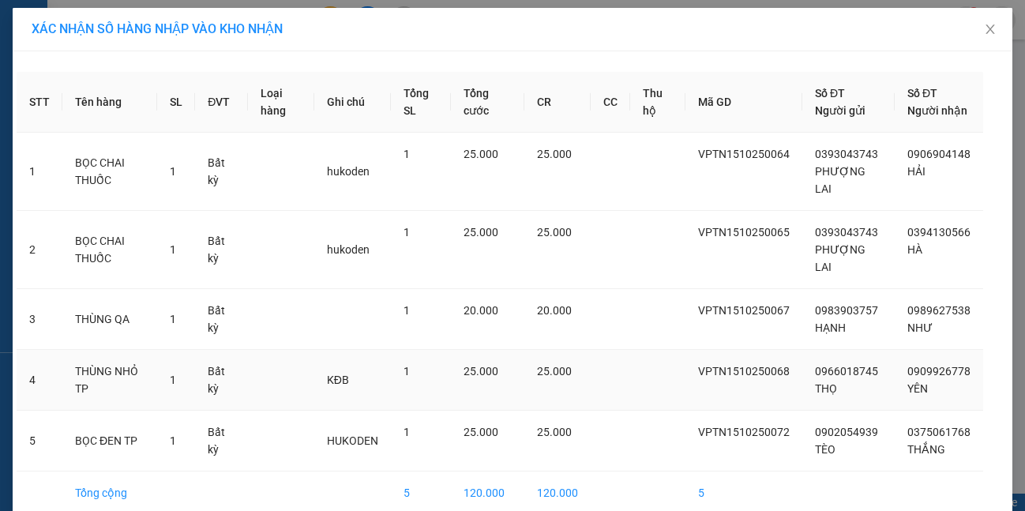
scroll to position [93, 0]
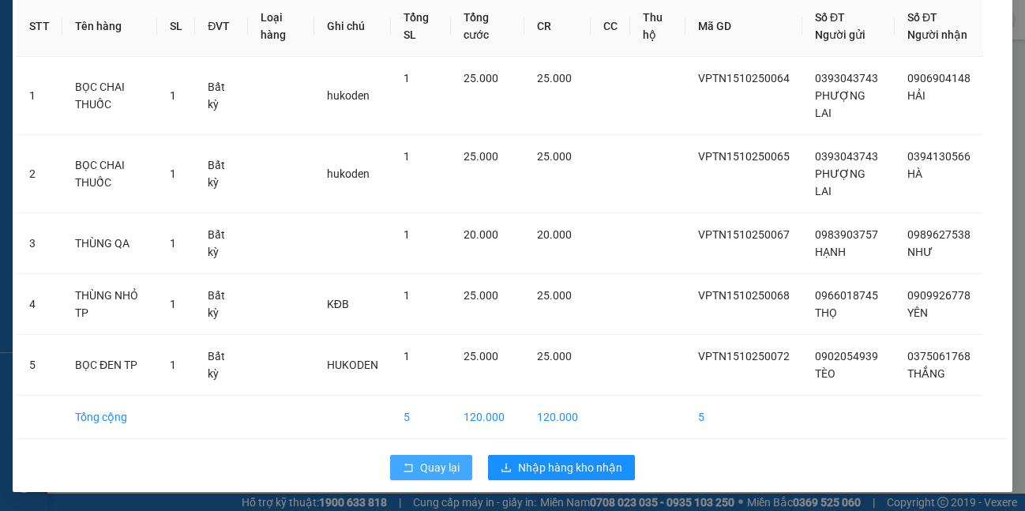
click at [427, 472] on span "Quay lại" at bounding box center [439, 467] width 39 height 17
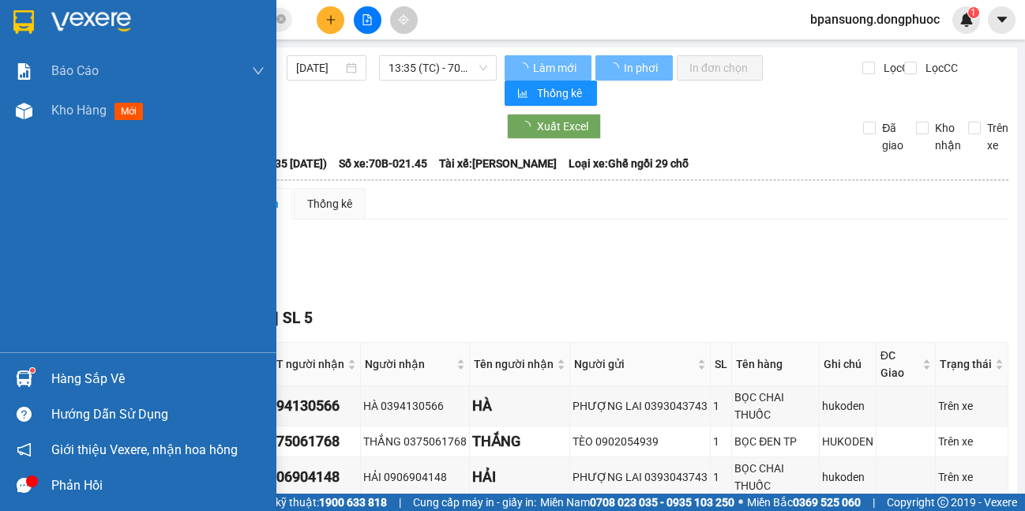
click at [32, 379] on img at bounding box center [24, 378] width 17 height 17
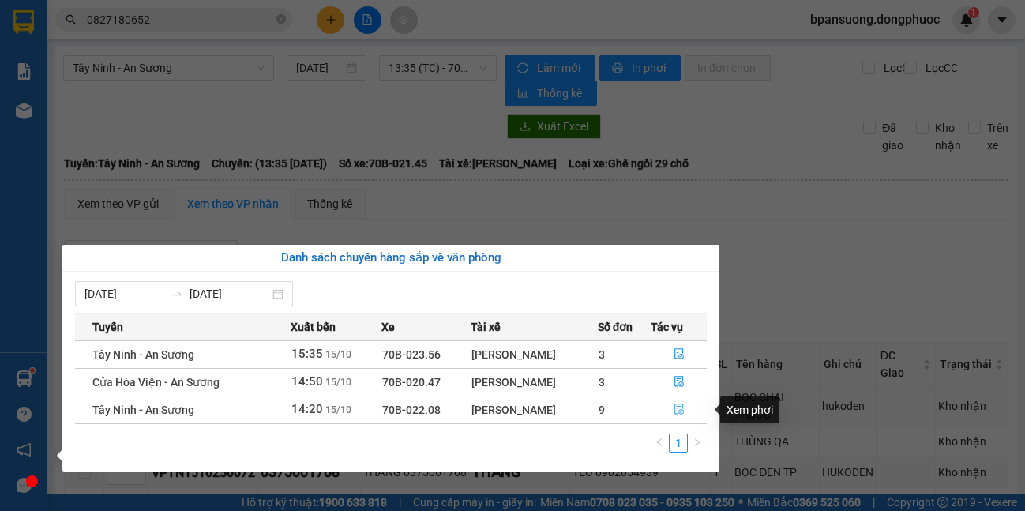
drag, startPoint x: 673, startPoint y: 408, endPoint x: 640, endPoint y: 400, distance: 34.1
click at [673, 407] on button "button" at bounding box center [678, 409] width 54 height 25
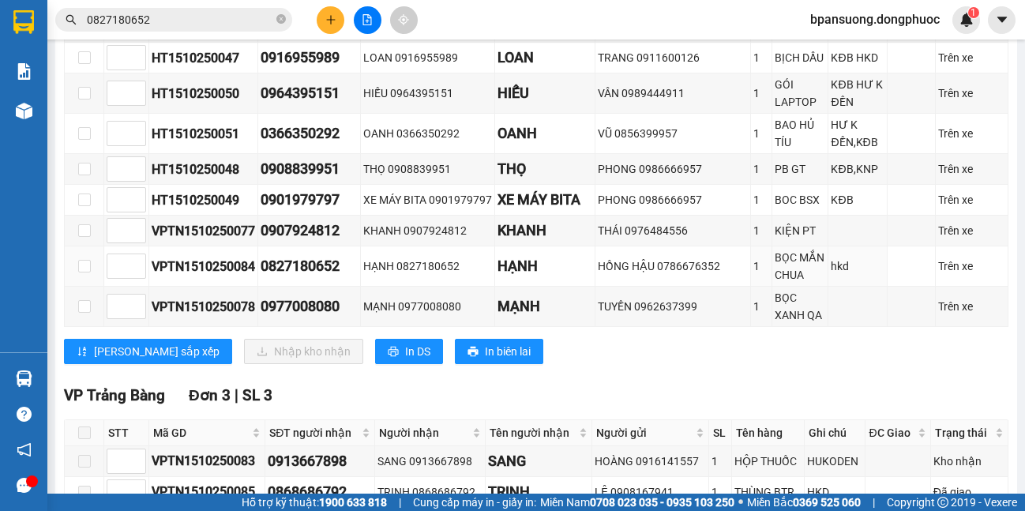
scroll to position [316, 0]
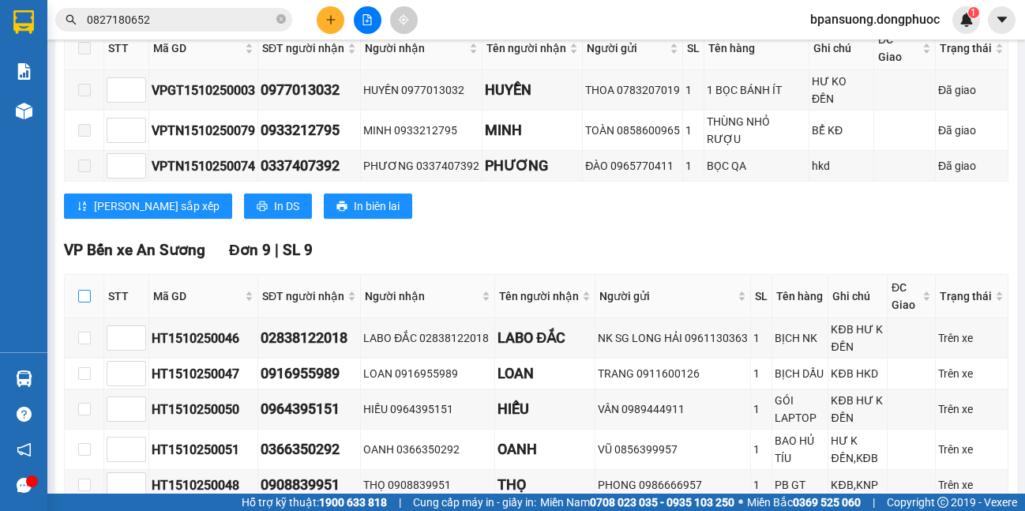
drag, startPoint x: 84, startPoint y: 260, endPoint x: 92, endPoint y: 262, distance: 9.0
click at [83, 290] on input "checkbox" at bounding box center [84, 296] width 13 height 13
checkbox input "true"
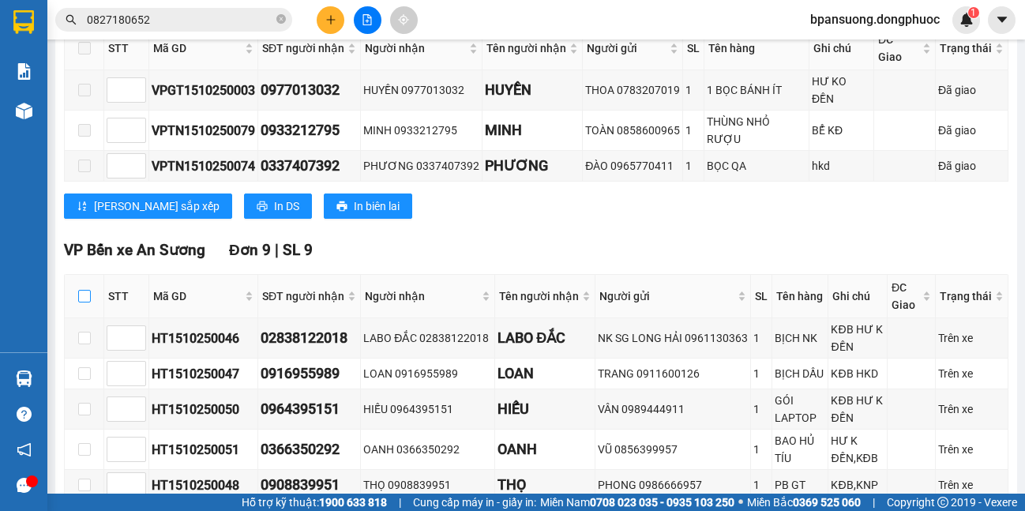
checkbox input "true"
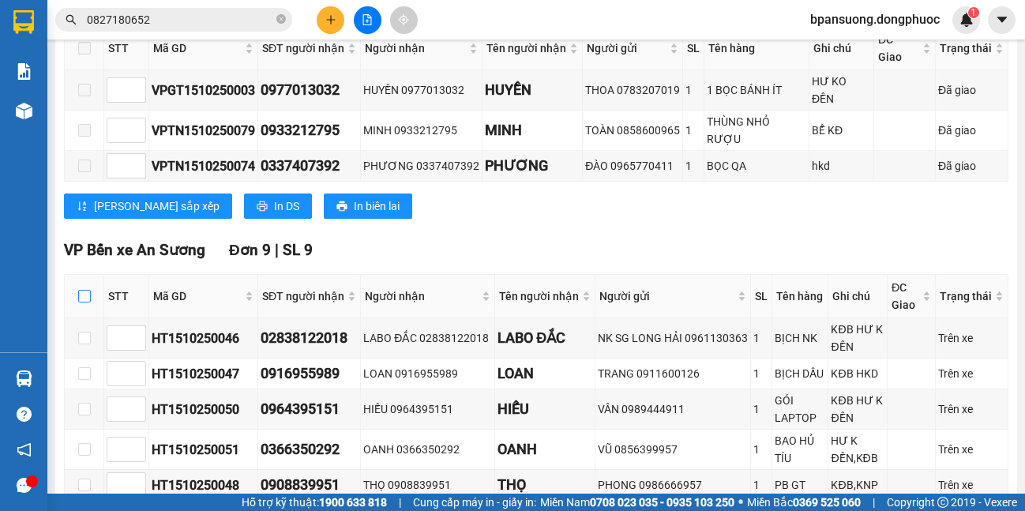
checkbox input "true"
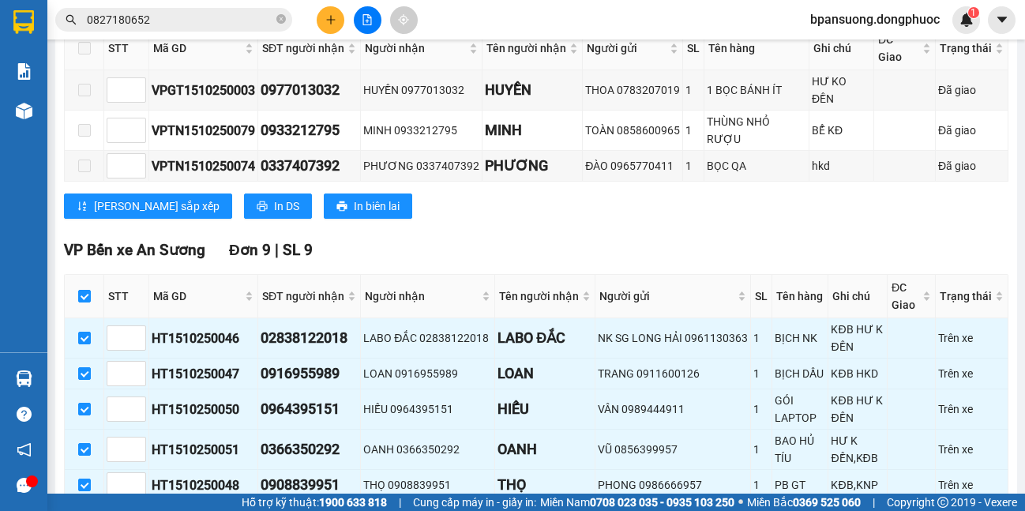
scroll to position [722, 0]
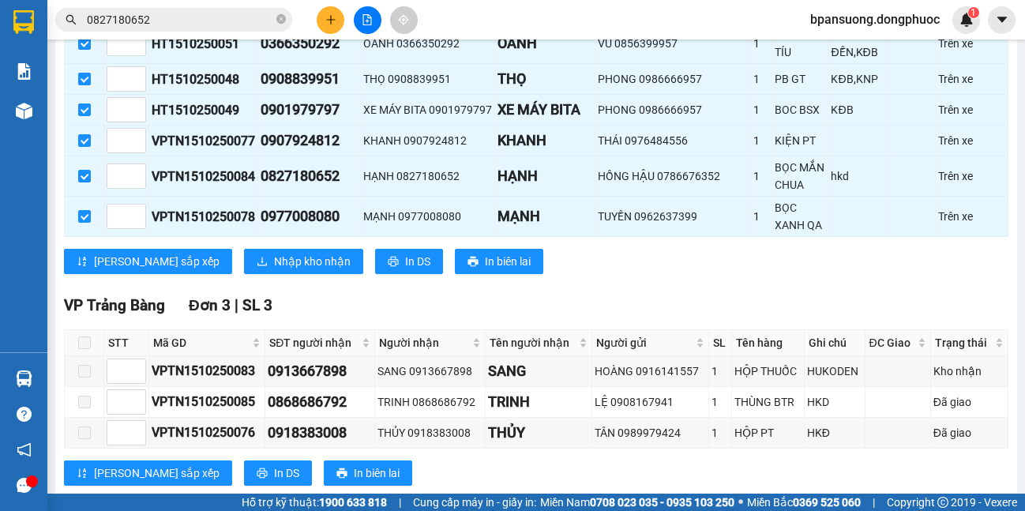
click at [261, 238] on div "VP Bến xe An Sương Đơn 9 | SL 9 STT Mã GD SĐT người nhận Người nhận Tên người n…" at bounding box center [536, 59] width 944 height 453
click at [274, 253] on span "Nhập kho nhận" at bounding box center [312, 261] width 77 height 17
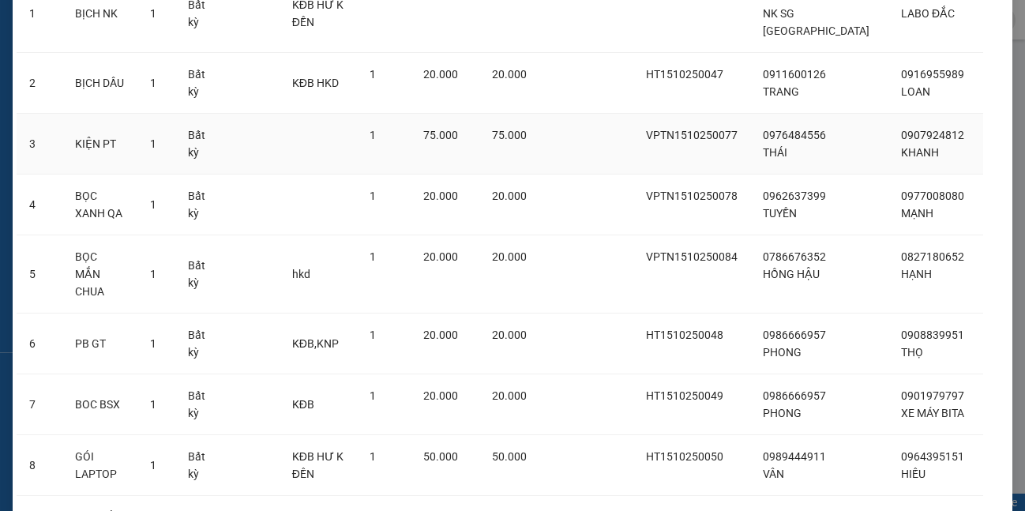
scroll to position [302, 0]
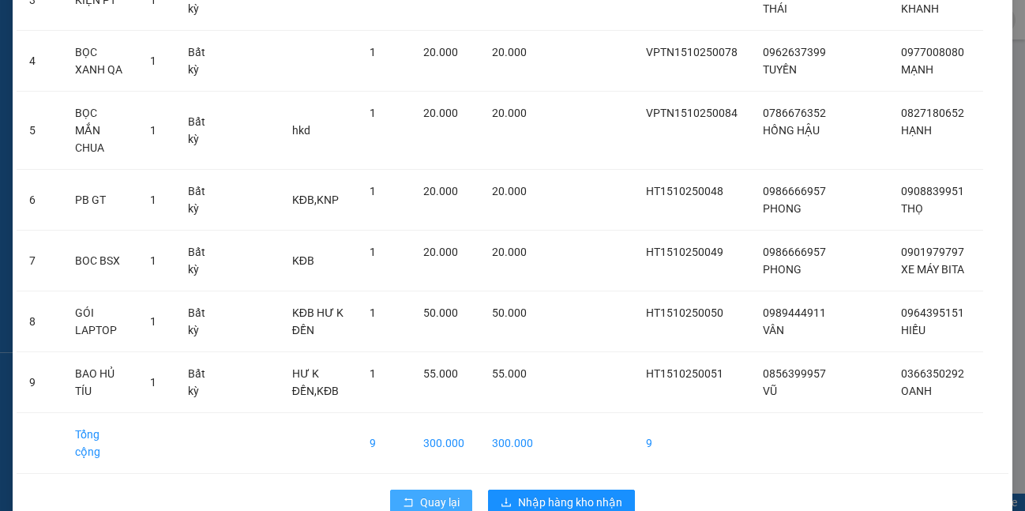
drag, startPoint x: 426, startPoint y: 464, endPoint x: 356, endPoint y: 9, distance: 461.0
click at [423, 493] on span "Quay lại" at bounding box center [439, 501] width 39 height 17
